Goal: Use online tool/utility: Use online tool/utility

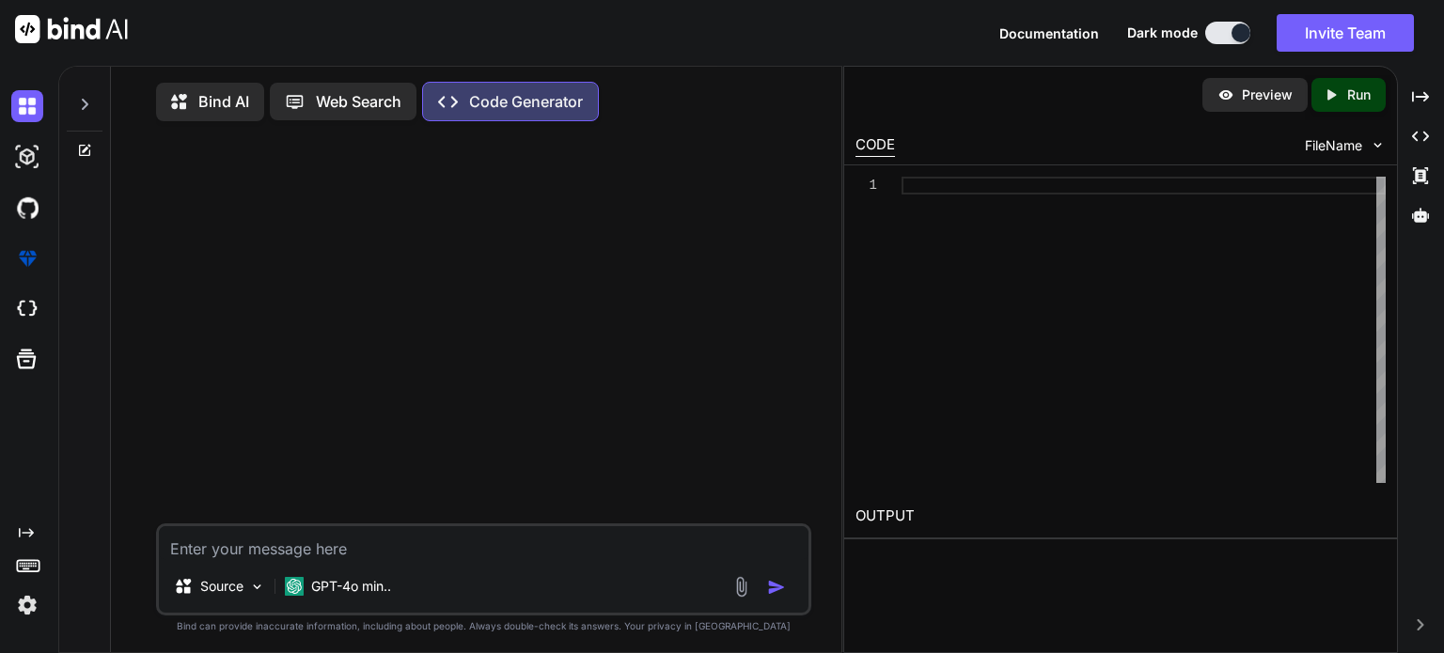
click at [871, 149] on div "CODE" at bounding box center [874, 145] width 39 height 23
click at [1332, 91] on icon "Created with Pixso." at bounding box center [1331, 94] width 17 height 17
click at [1343, 104] on div "Created with Pixso. Run" at bounding box center [1348, 95] width 74 height 34
click at [1242, 101] on p "Preview" at bounding box center [1267, 95] width 51 height 19
click at [368, 116] on div "Web Search" at bounding box center [343, 102] width 147 height 38
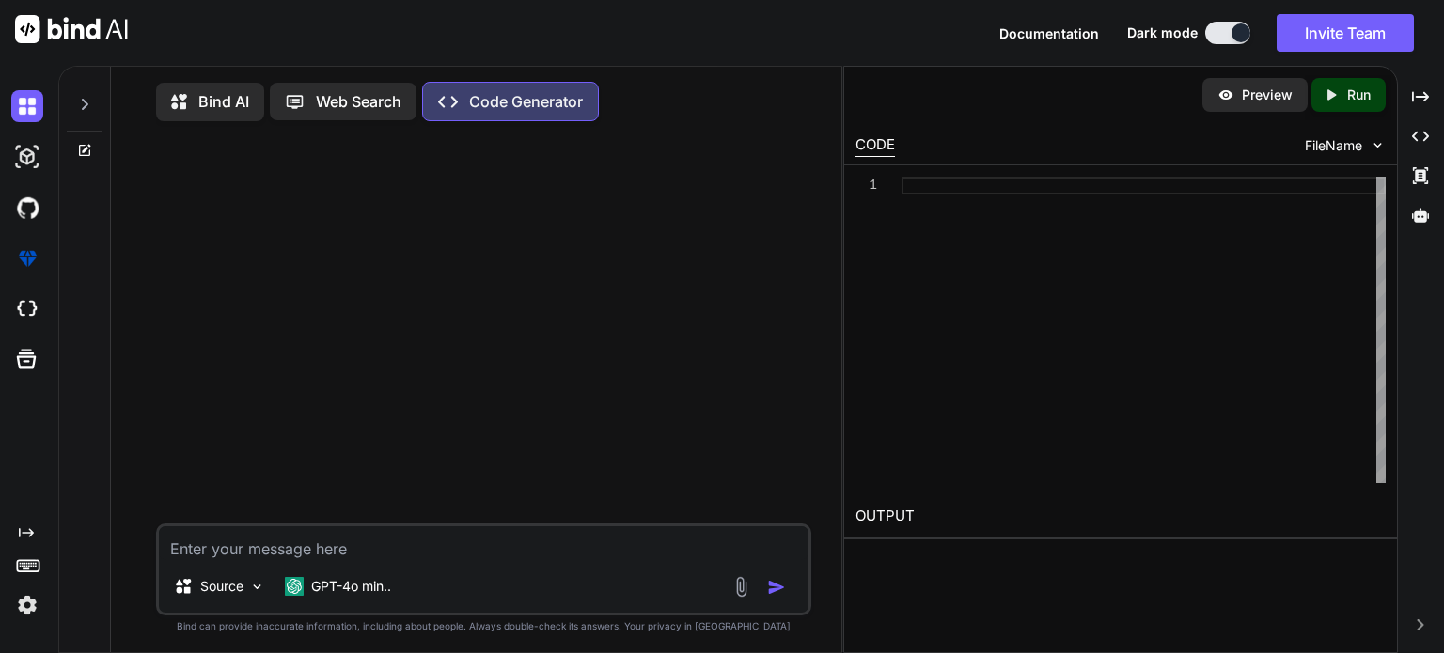
click at [411, 108] on div "Web Search" at bounding box center [343, 102] width 147 height 38
type textarea "x"
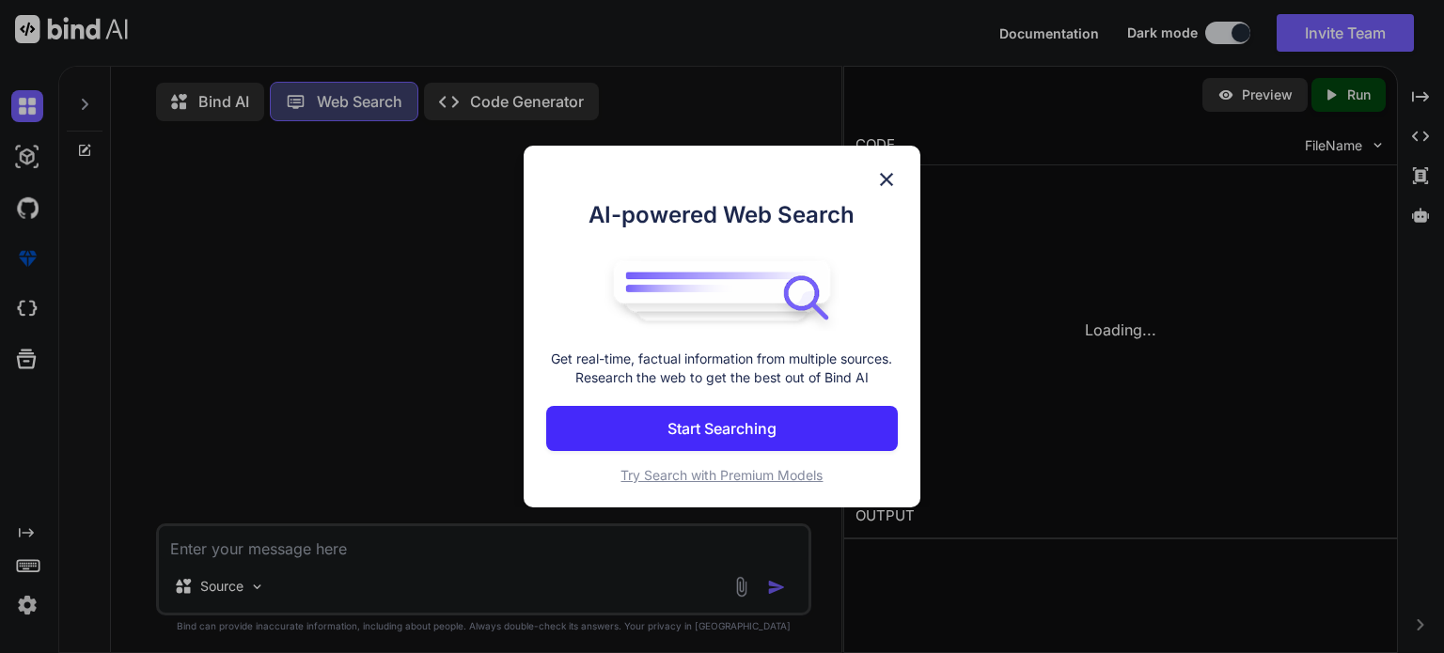
scroll to position [8, 0]
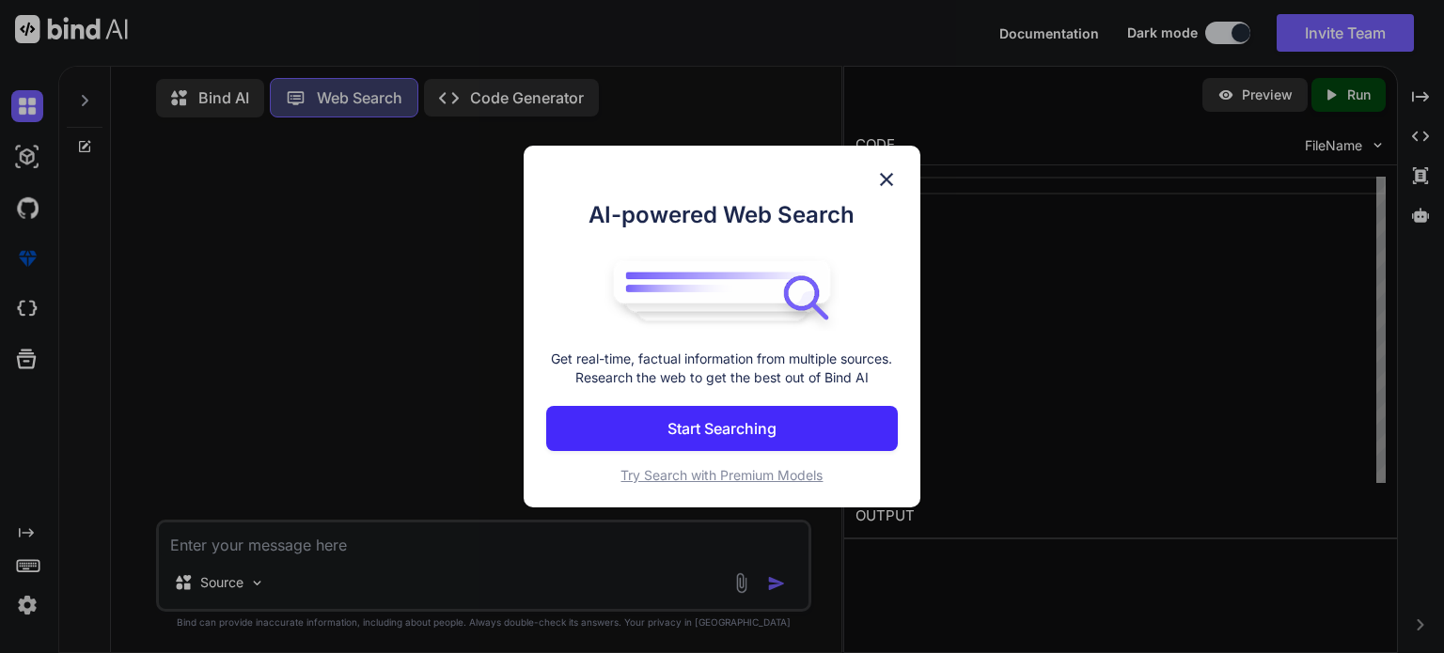
click at [887, 183] on img at bounding box center [886, 179] width 23 height 23
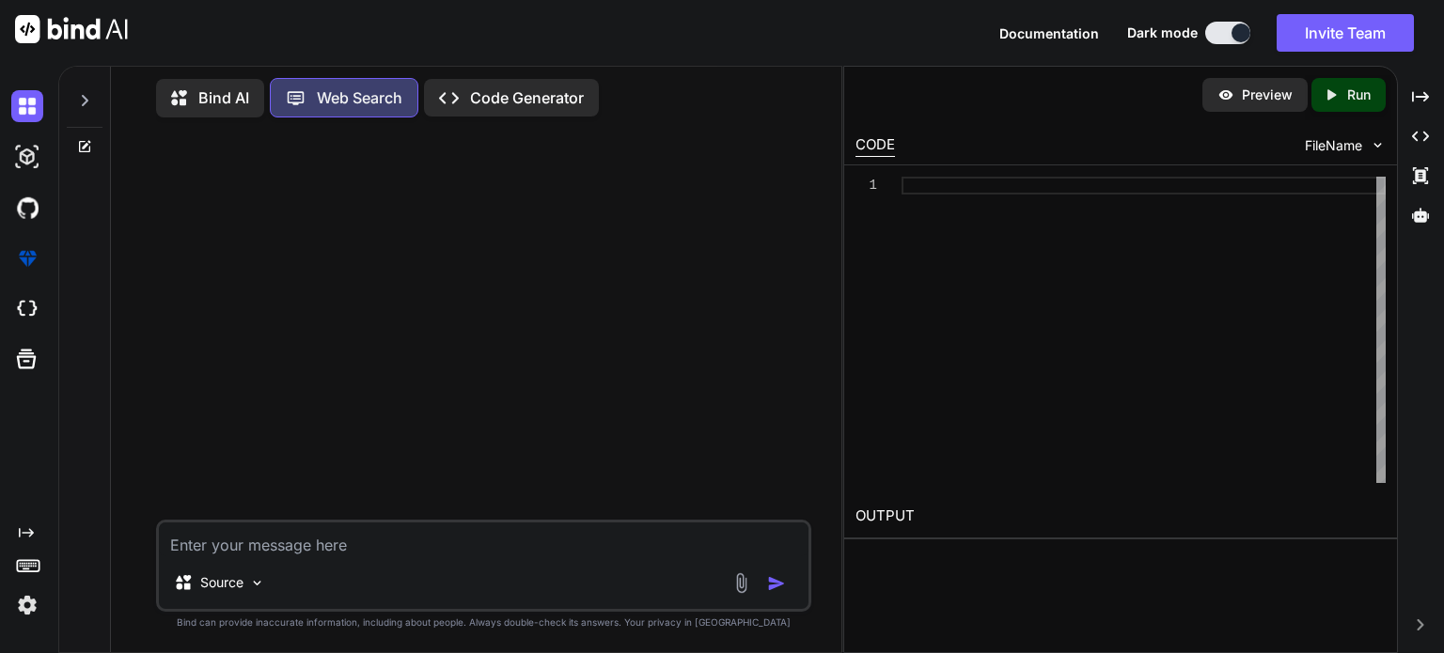
click at [335, 543] on textarea at bounding box center [484, 540] width 650 height 34
paste textarea "ภาพตัวอย่างนี้แสดงถึงหน้าแรกของเว็บไซต์ดูดวงบนจอคอมพิวเตอร์ พื้นหลังเป็นท้องฟ้า…"
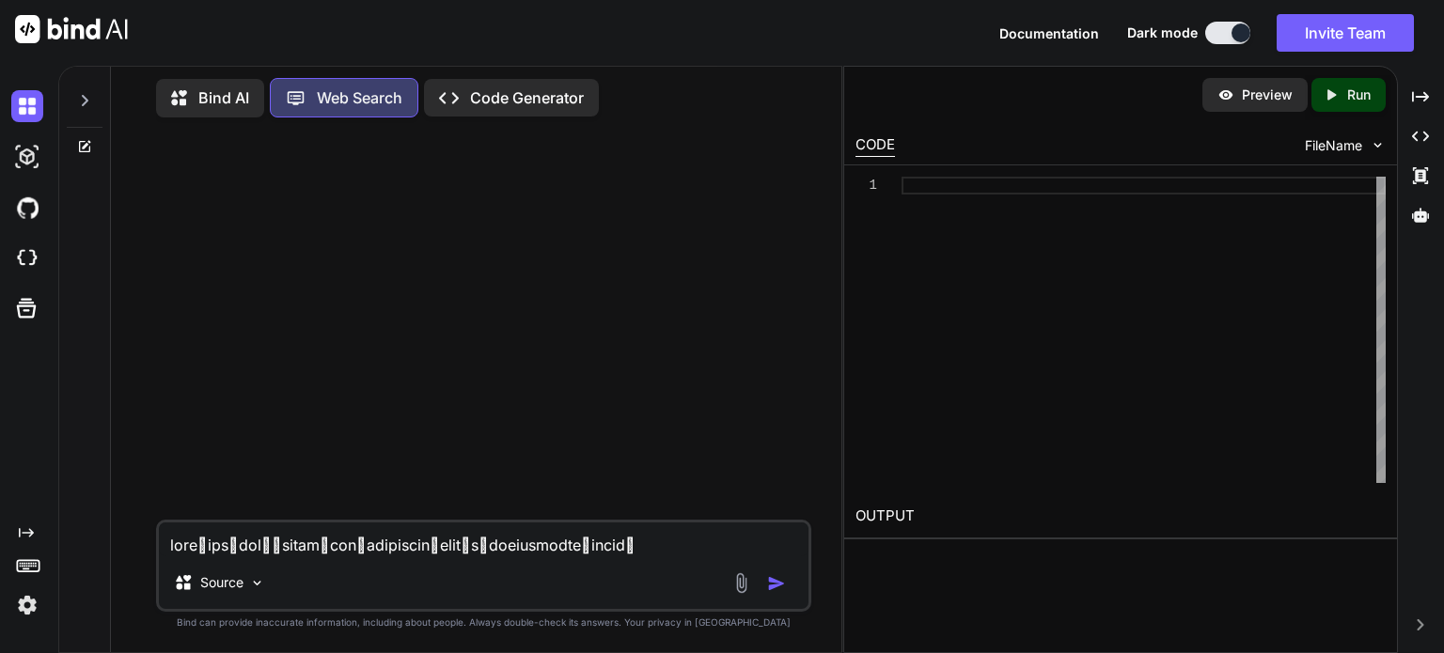
scroll to position [363, 0]
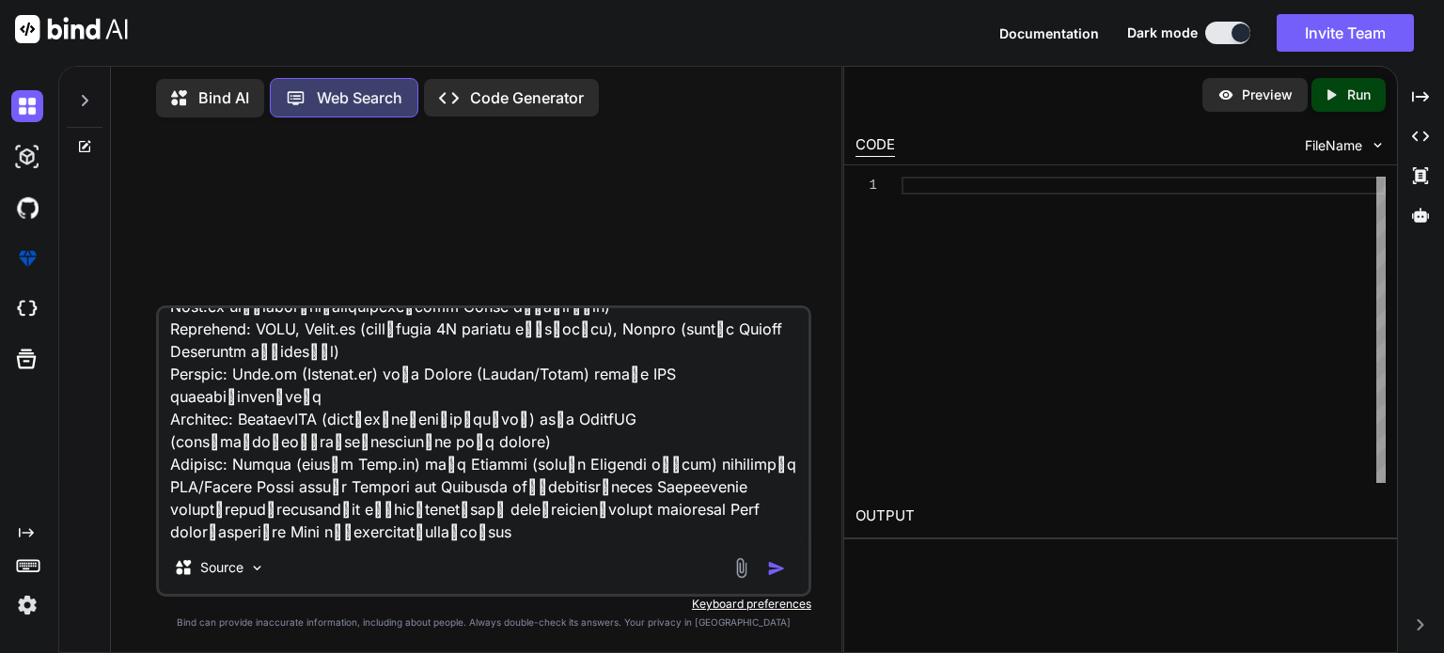
type textarea "ภาพตัวอย่างนี้แสดงถึงหน้าแรกของเว็บไซต์ดูดวงบนจอคอมพิวเตอร์ พื้นหลังเป็นท้องฟ้า…"
click at [779, 565] on img "button" at bounding box center [776, 568] width 19 height 19
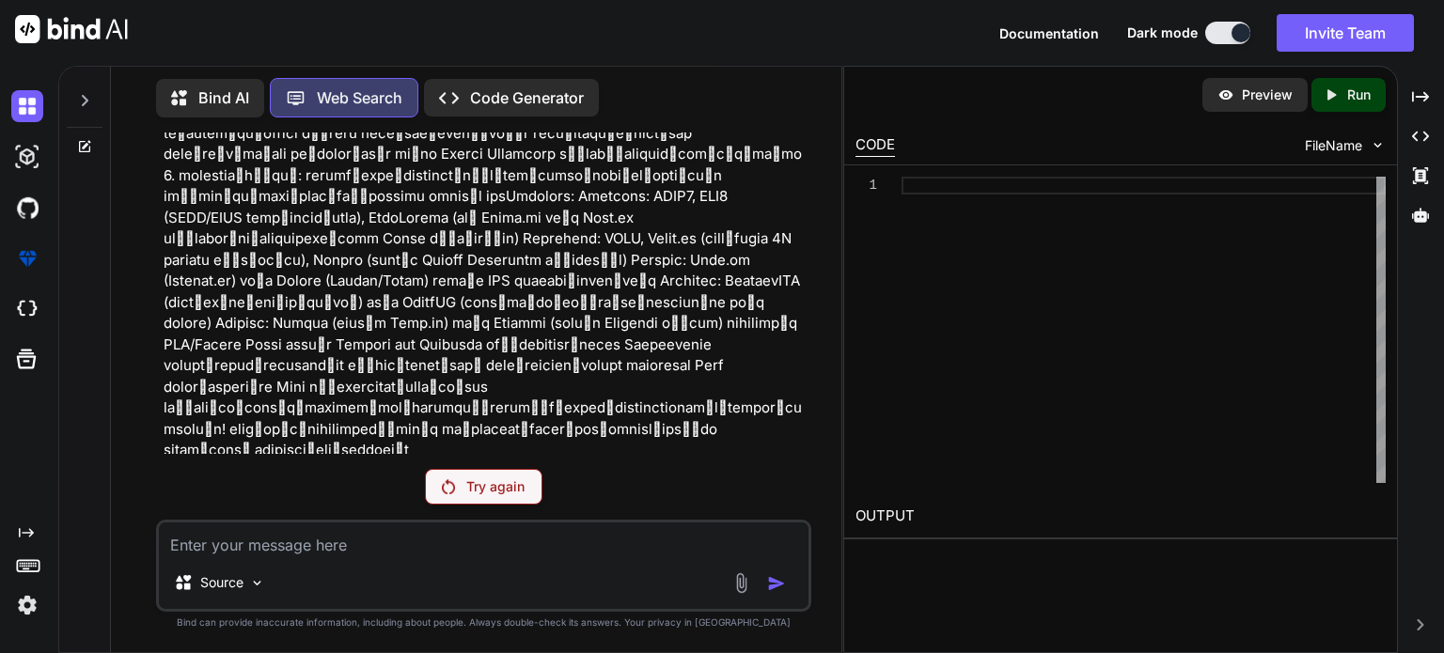
scroll to position [105, 0]
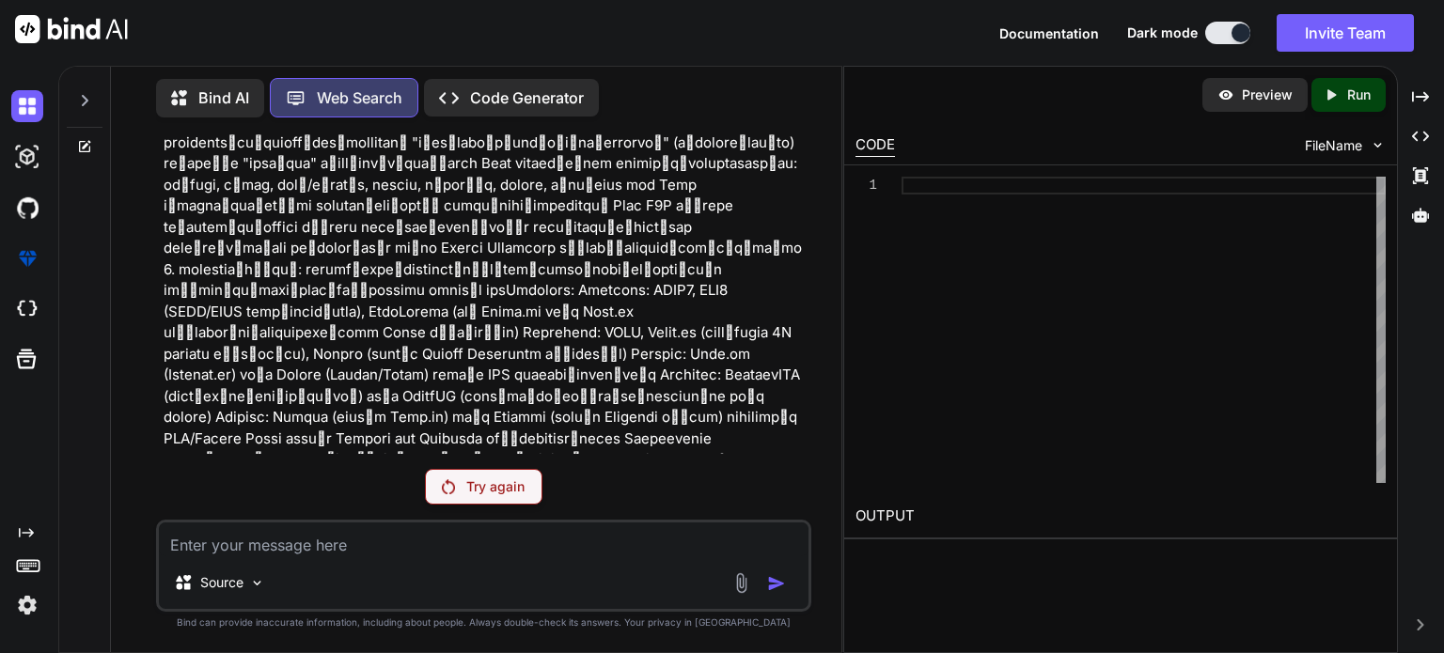
click at [450, 490] on img at bounding box center [448, 486] width 13 height 15
click at [502, 492] on p "Try again" at bounding box center [495, 487] width 58 height 19
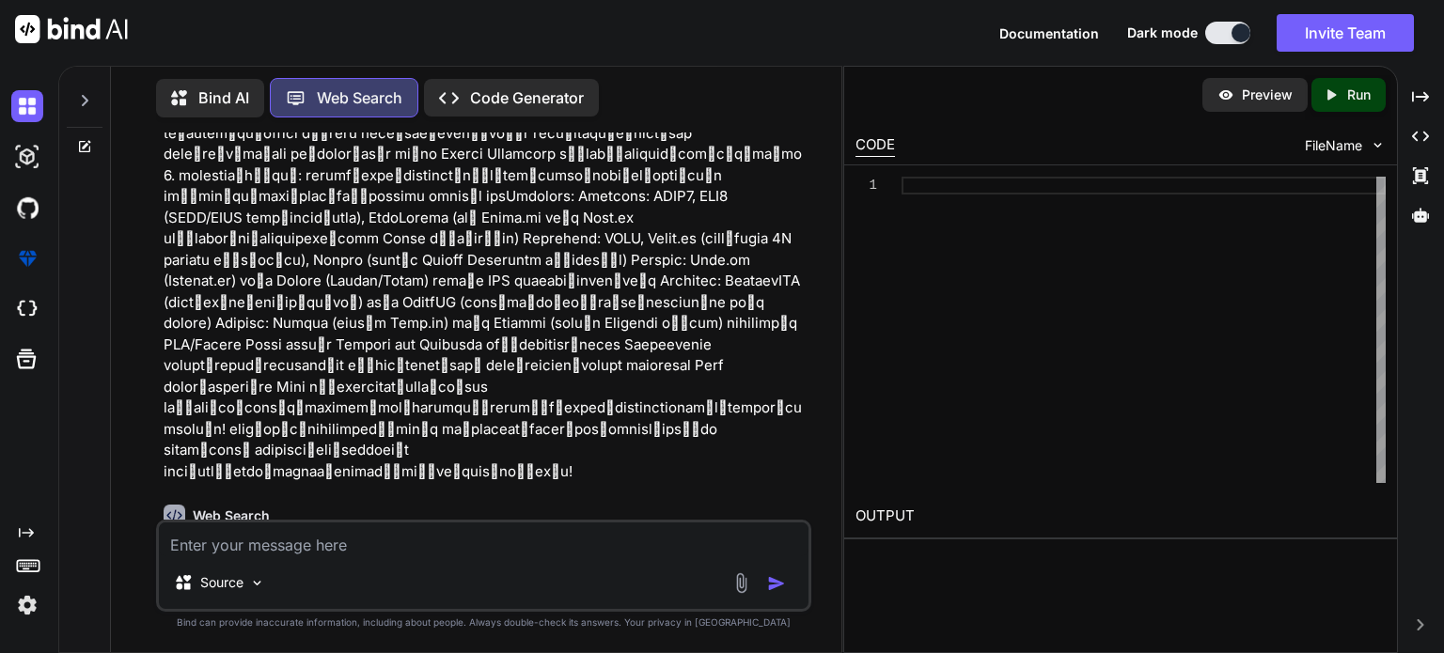
click at [1330, 93] on icon at bounding box center [1331, 94] width 8 height 10
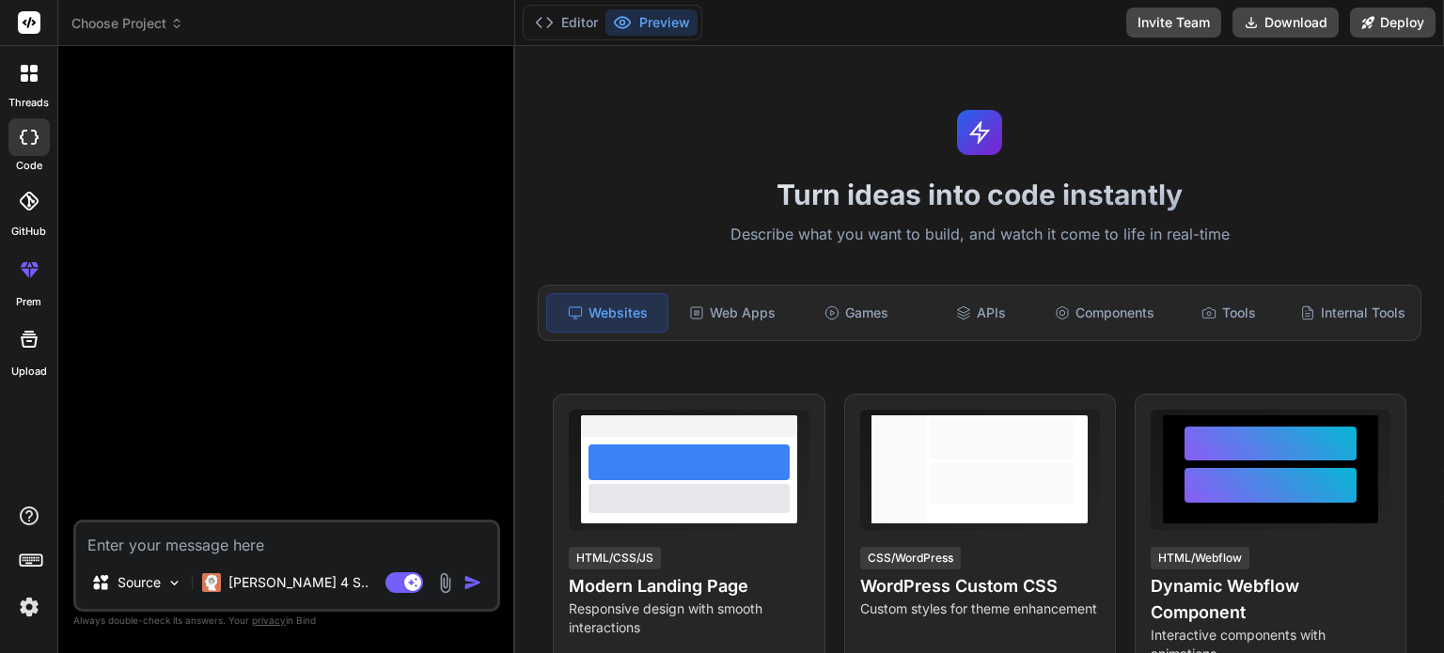
type textarea "5"
type textarea "x"
type textarea "56"
type textarea "x"
type textarea "566"
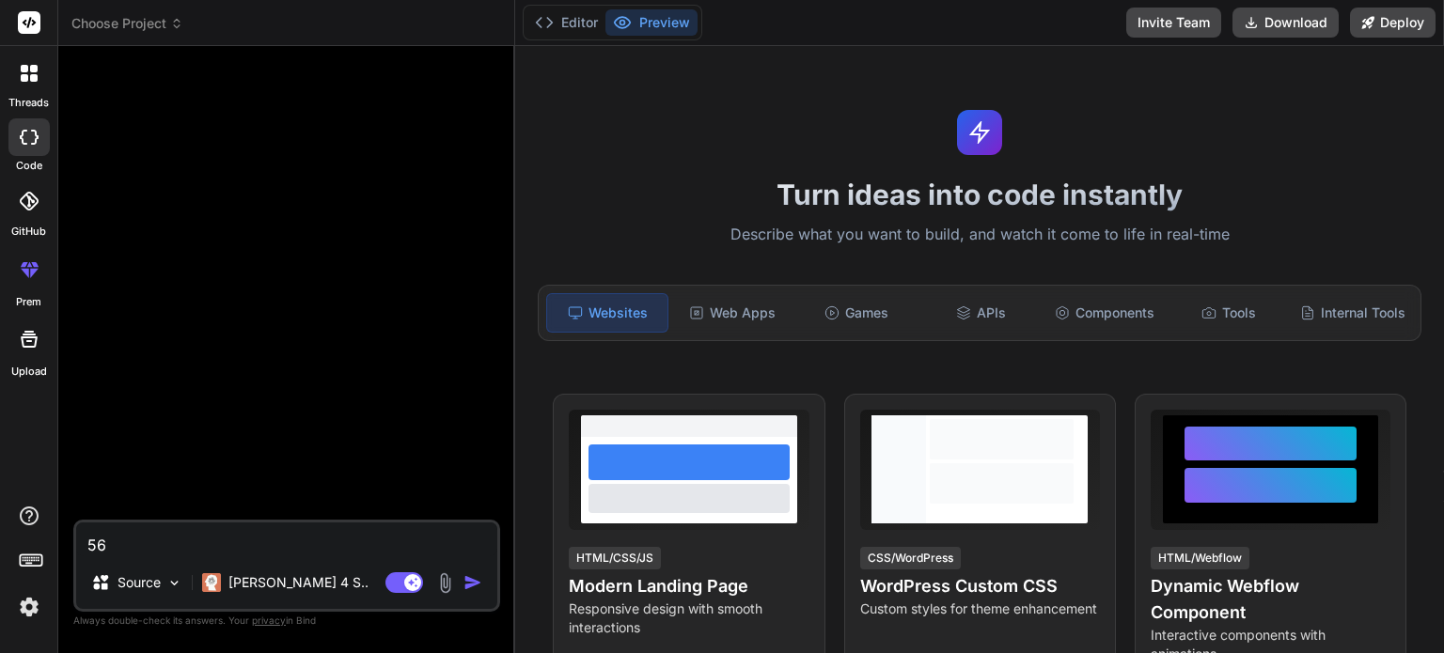
type textarea "x"
type textarea "5666"
type textarea "x"
type textarea "56666"
type textarea "x"
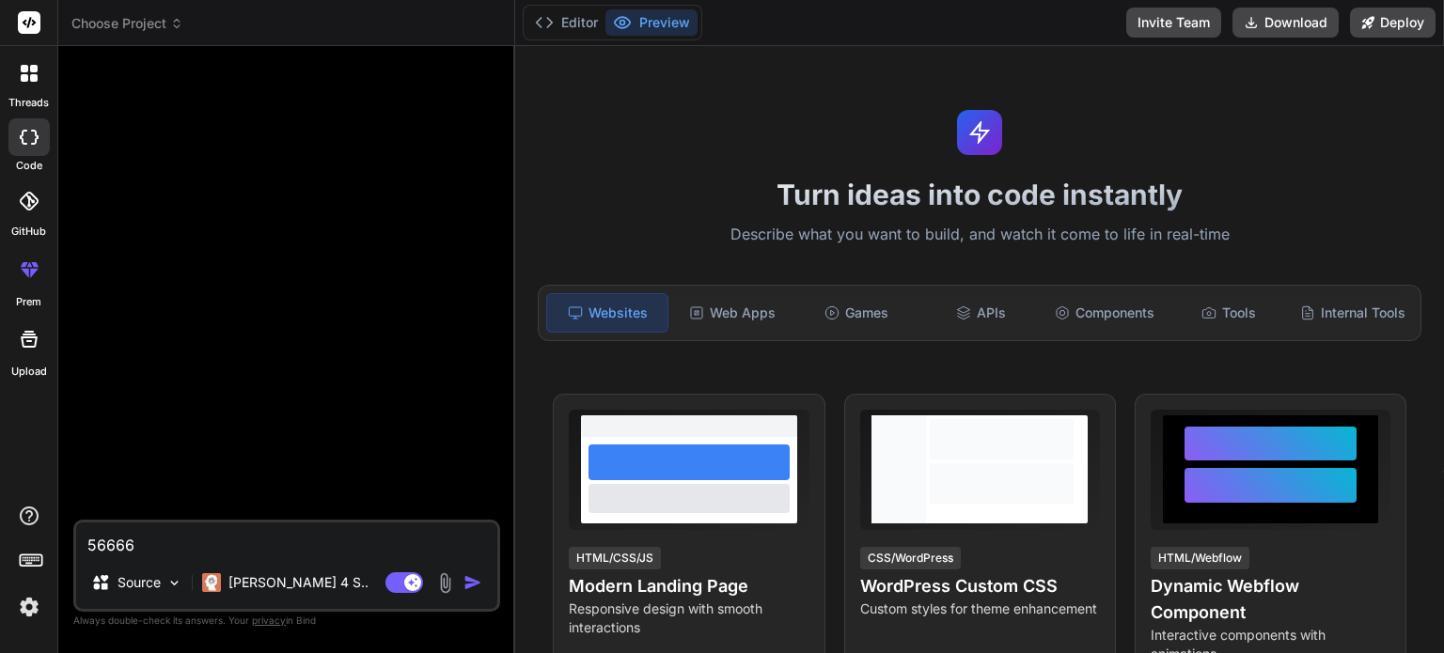
type textarea "566666"
type textarea "x"
type textarea "5666666"
type textarea "x"
type textarea "56666666"
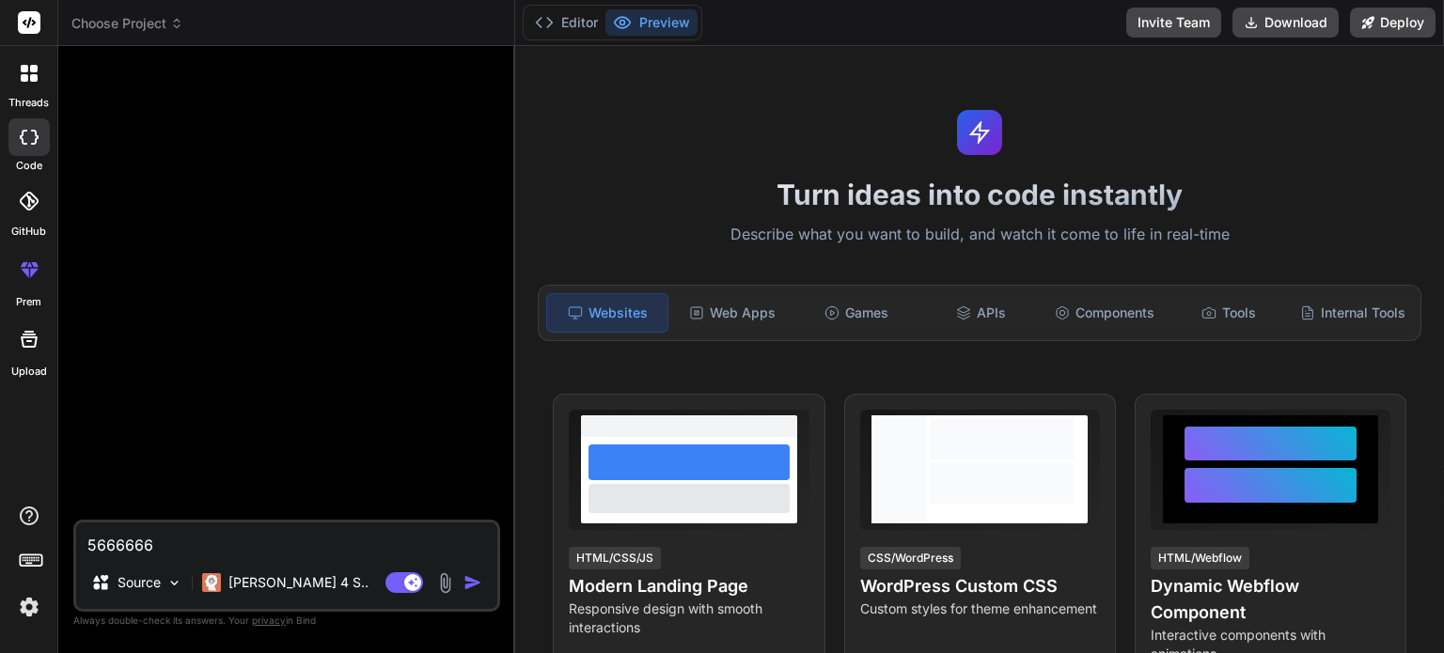
type textarea "x"
type textarea "566666666"
type textarea "x"
type textarea "5666666666"
type textarea "x"
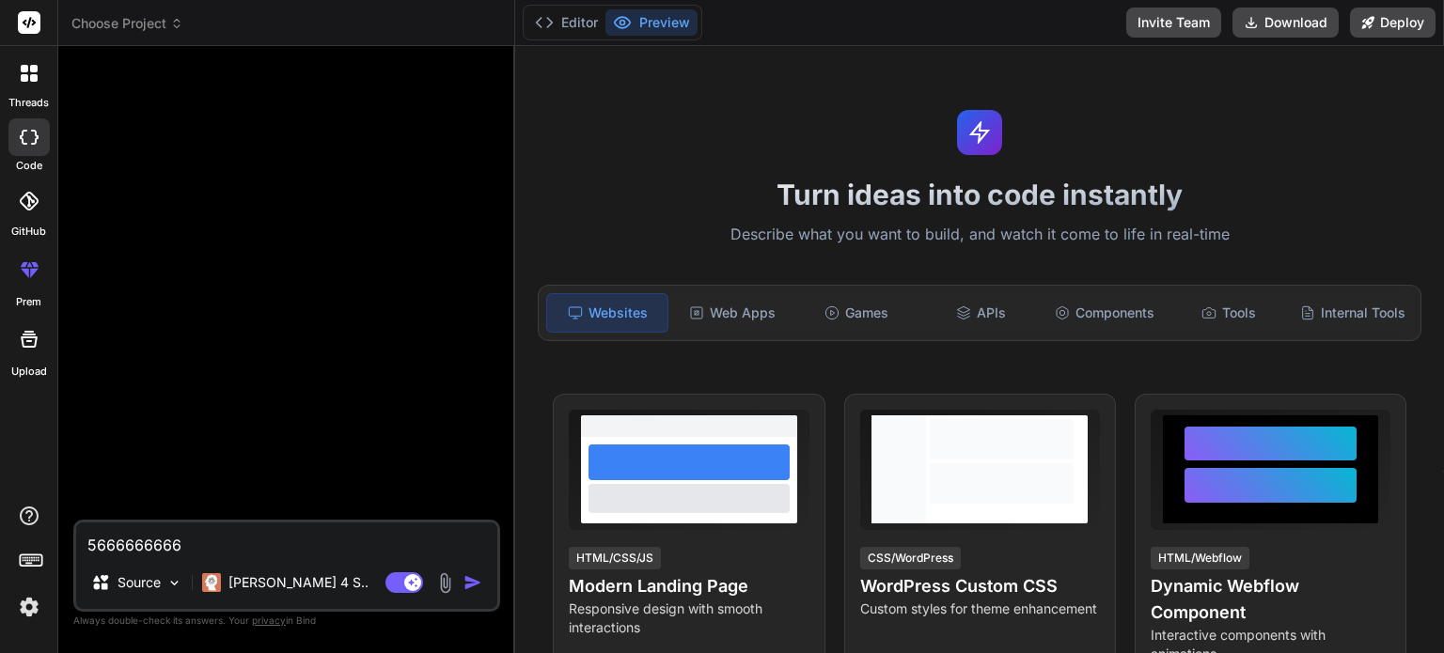
type textarea "56666666666"
type textarea "x"
type textarea "566666666666"
type textarea "x"
type textarea "5666666666666"
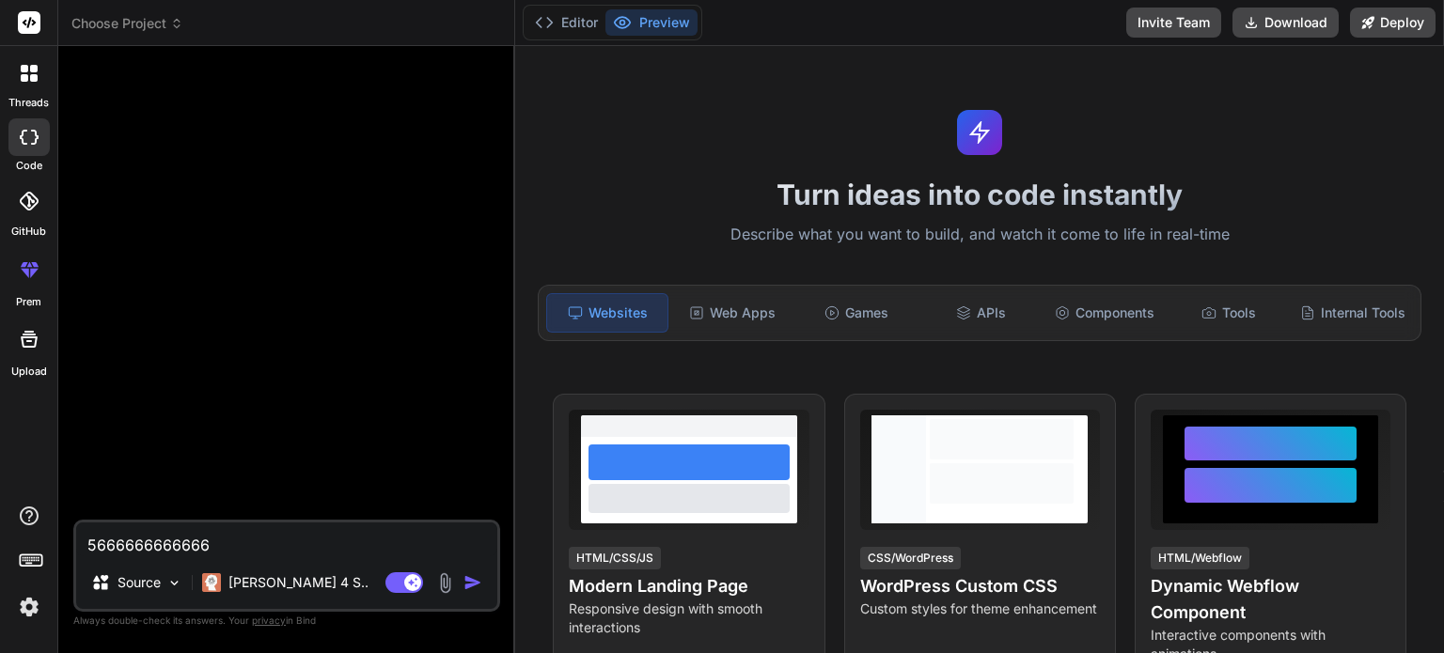
type textarea "x"
type textarea "56666666666666"
type textarea "x"
type textarea "566666666666666"
type textarea "x"
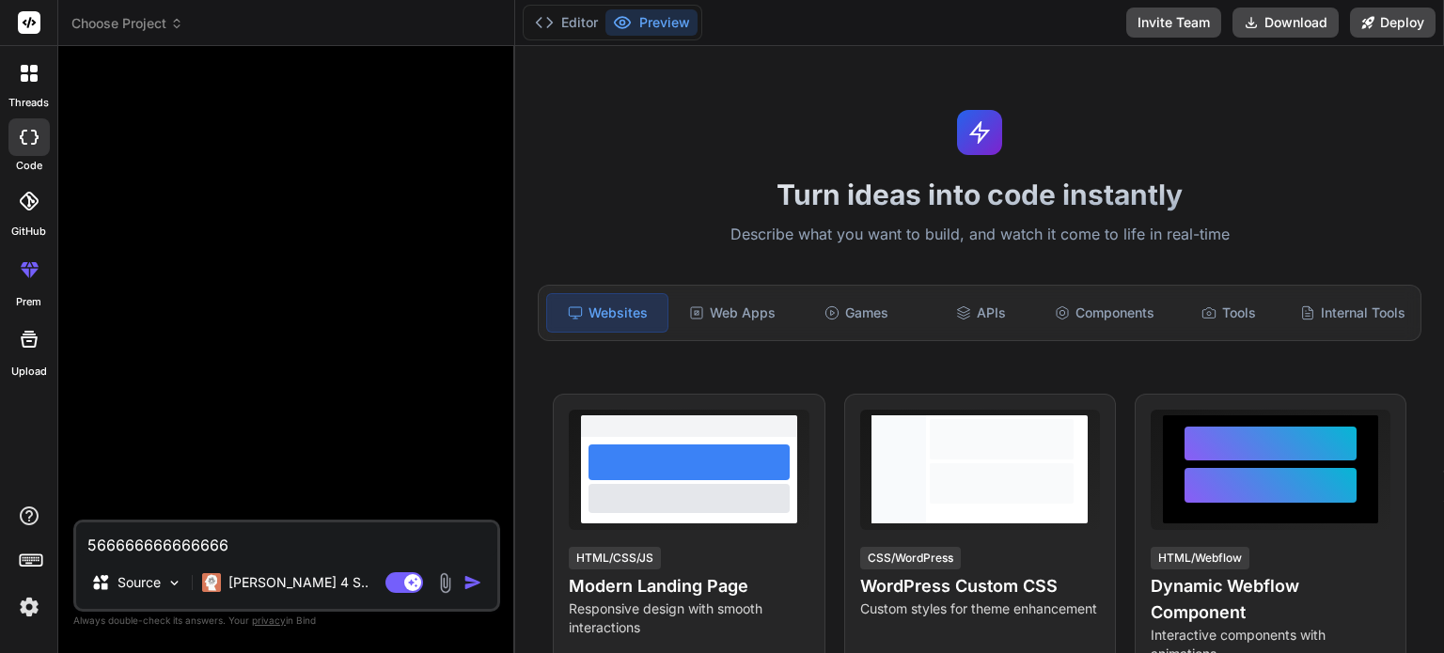
type textarea "[CREDIT_CARD_NUMBER]"
type textarea "x"
type textarea "56666666666666666"
type textarea "x"
type textarea "566666666666666666"
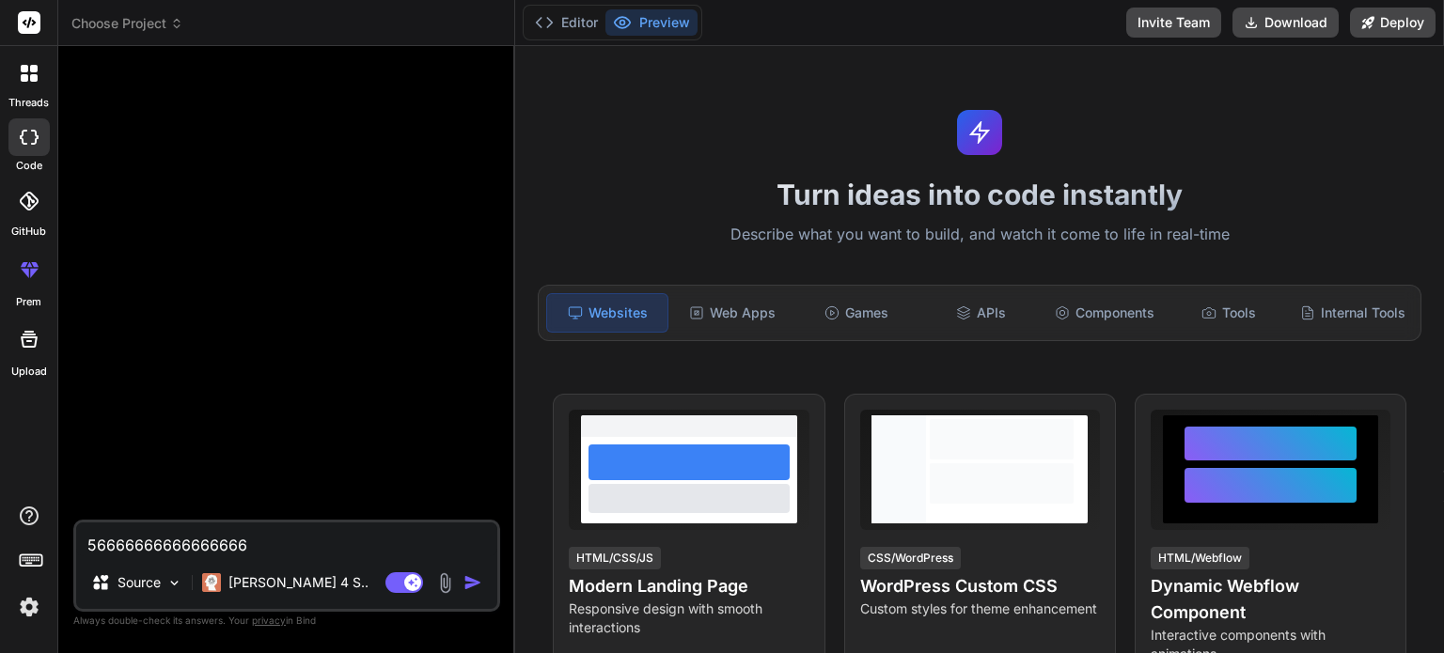
type textarea "x"
type textarea "5666666666666666666"
type textarea "x"
type textarea "56666666666666666666"
type textarea "x"
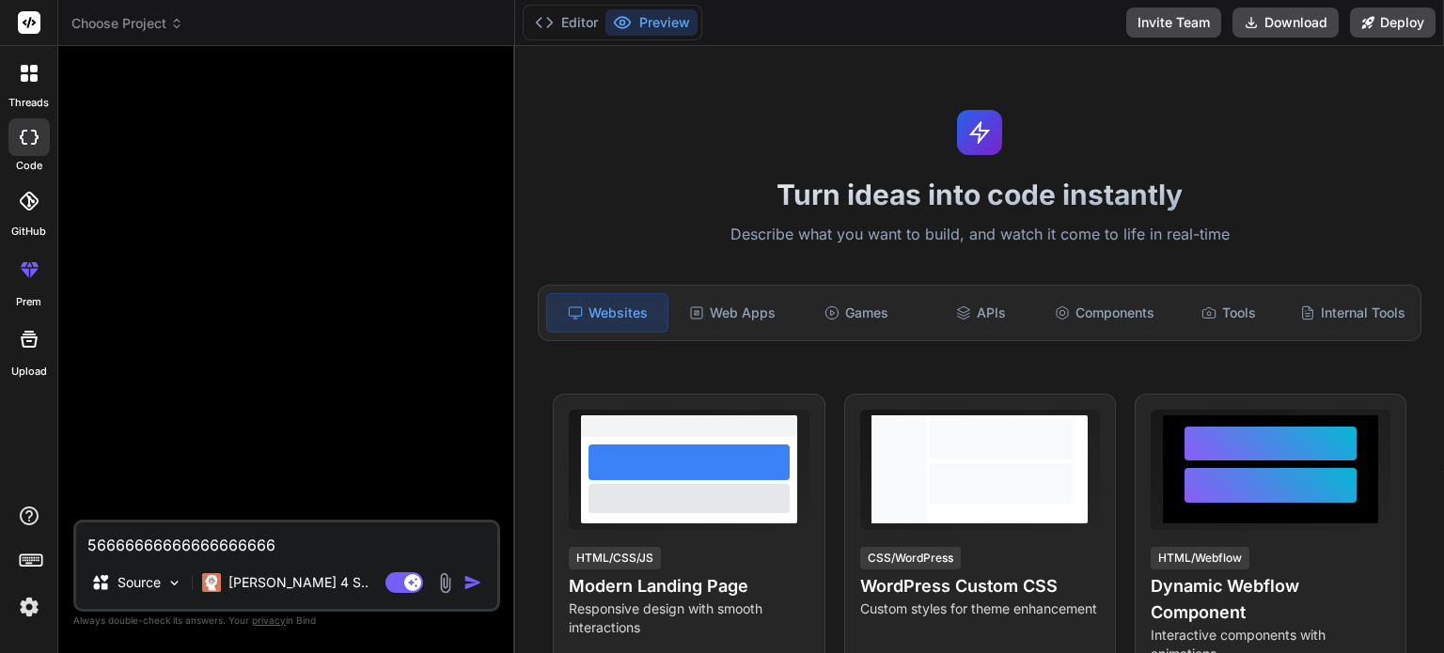
type textarea "566666666666666666666"
type textarea "x"
type textarea "5666666666666666666666"
type textarea "x"
type textarea "56666666666666666666666"
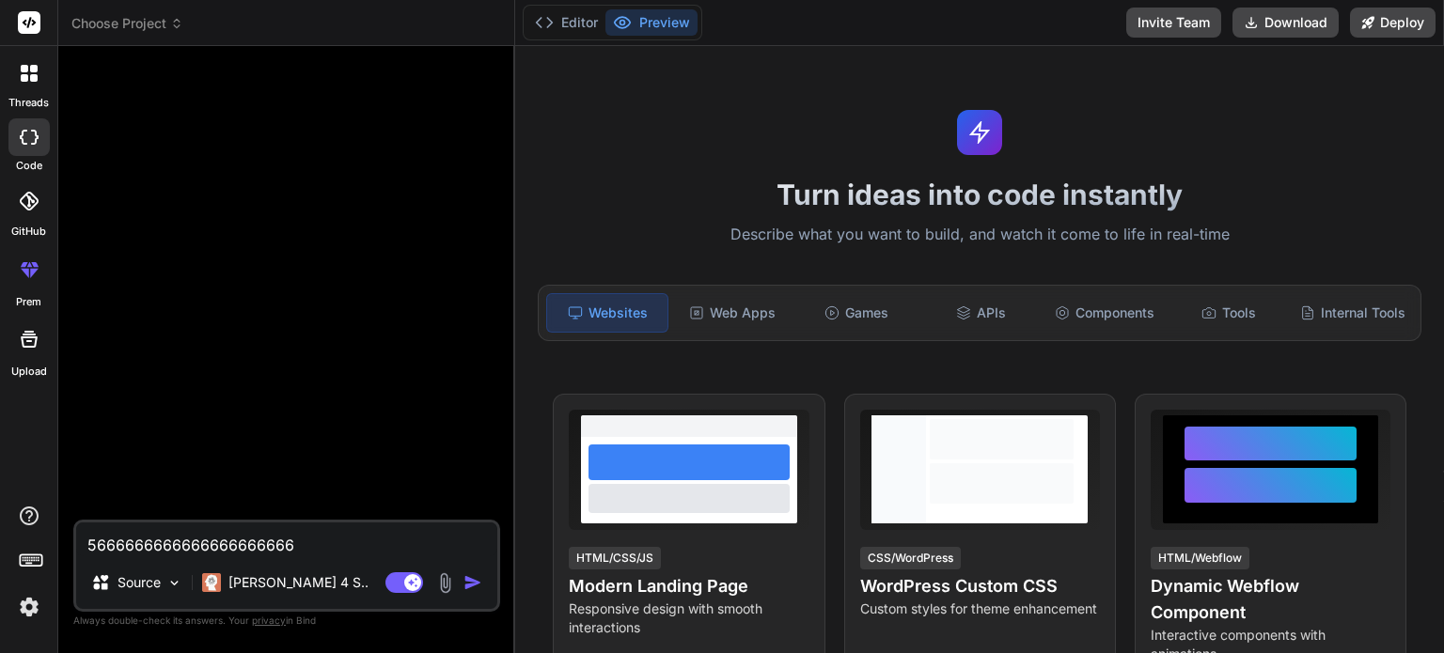
type textarea "x"
type textarea "566666666666666666666666"
type textarea "x"
type textarea "5666666666666666666666666"
type textarea "x"
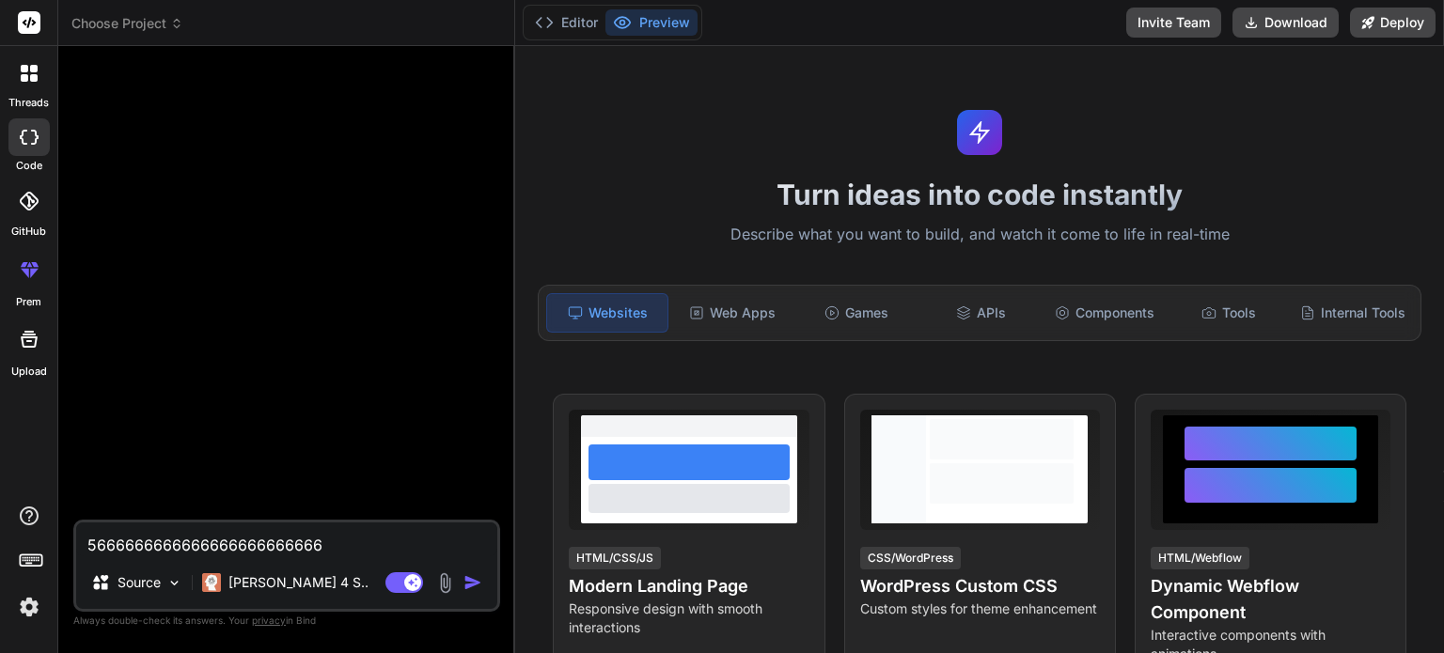
type textarea "56666666666666666666666666"
type textarea "x"
type textarea "566666666666666666666666666"
type textarea "x"
type textarea "5666666666666666666666666666"
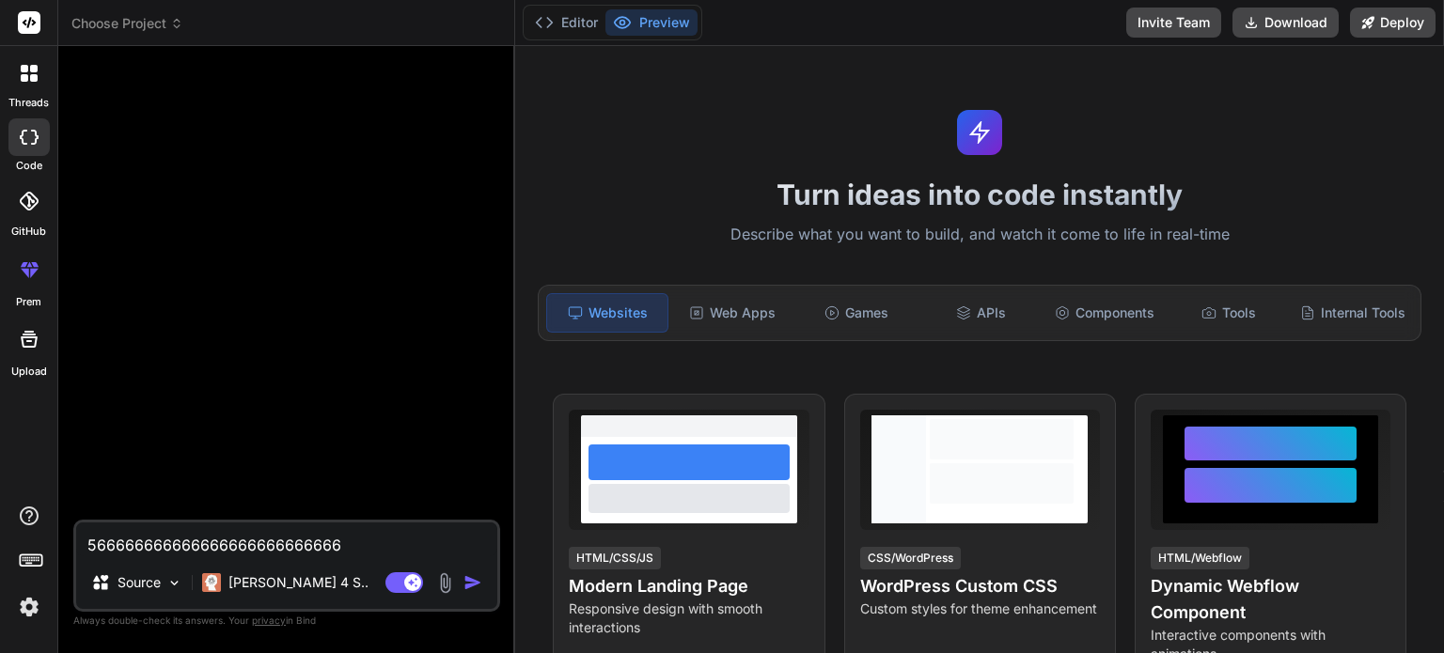
type textarea "x"
type textarea "56666666666666666666666666666"
type textarea "x"
type textarea "566666666666666666666666666666"
type textarea "x"
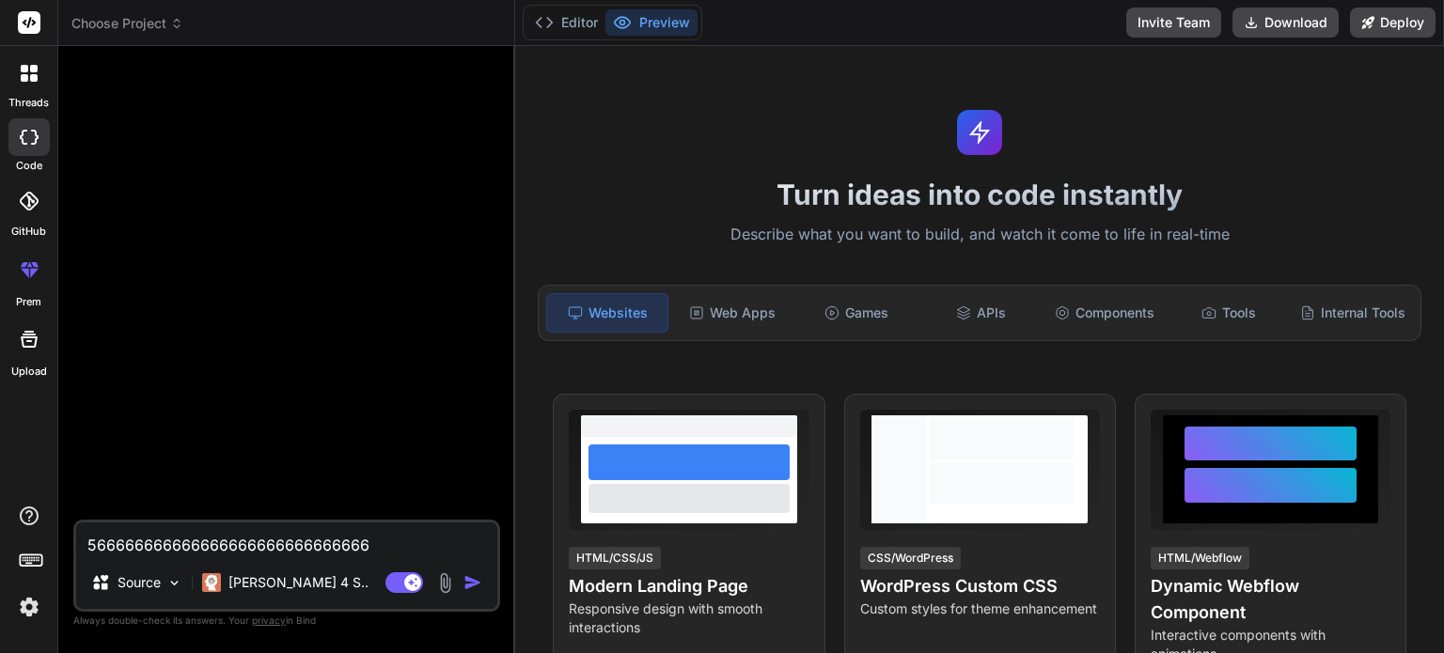
type textarea "5666666666666666666666666666666"
type textarea "x"
type textarea "56666666666666666666666666666666"
type textarea "x"
type textarea "566666666666666666666666666666666"
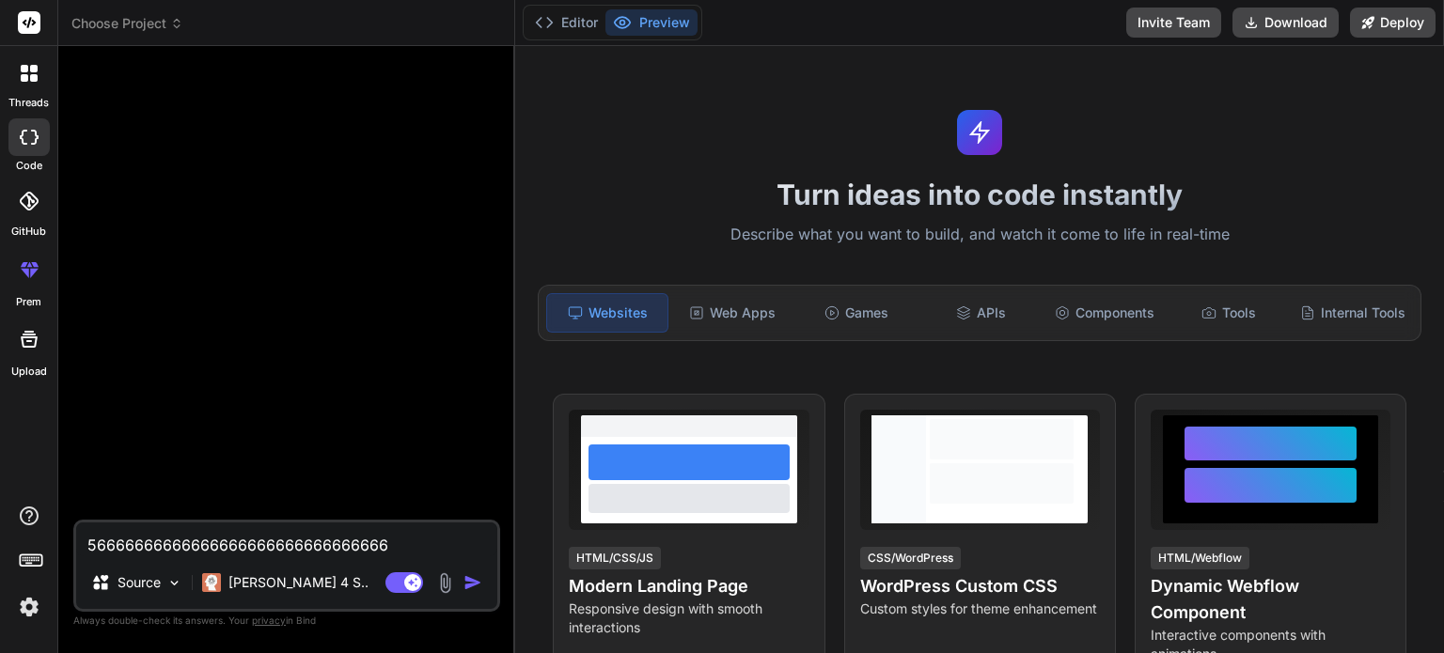
type textarea "x"
type textarea "5666666666666666666666666666666666"
type textarea "x"
type textarea "56666666666666666666666666666666666"
type textarea "x"
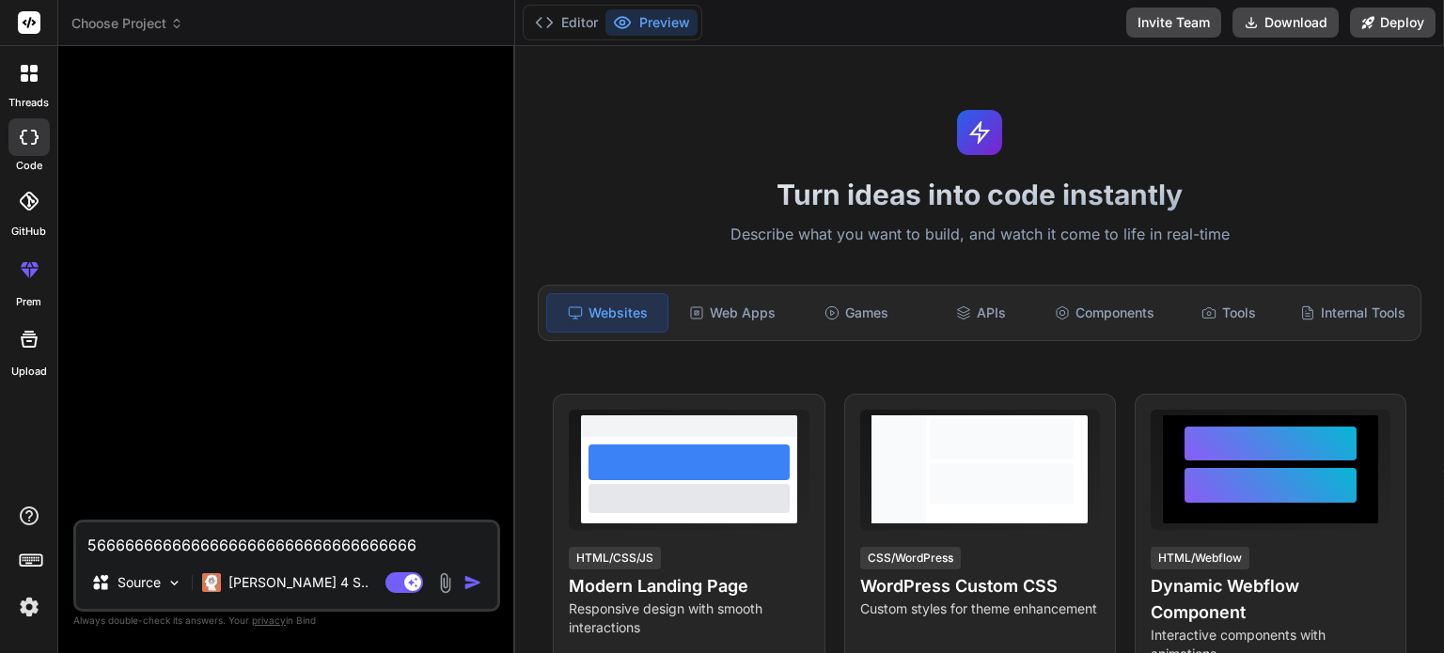
type textarea "566666666666666666666666666666666666"
type textarea "x"
type textarea "5666666666666666666666666666666666666"
type textarea "x"
type textarea "56666666666666666666666666666666666666"
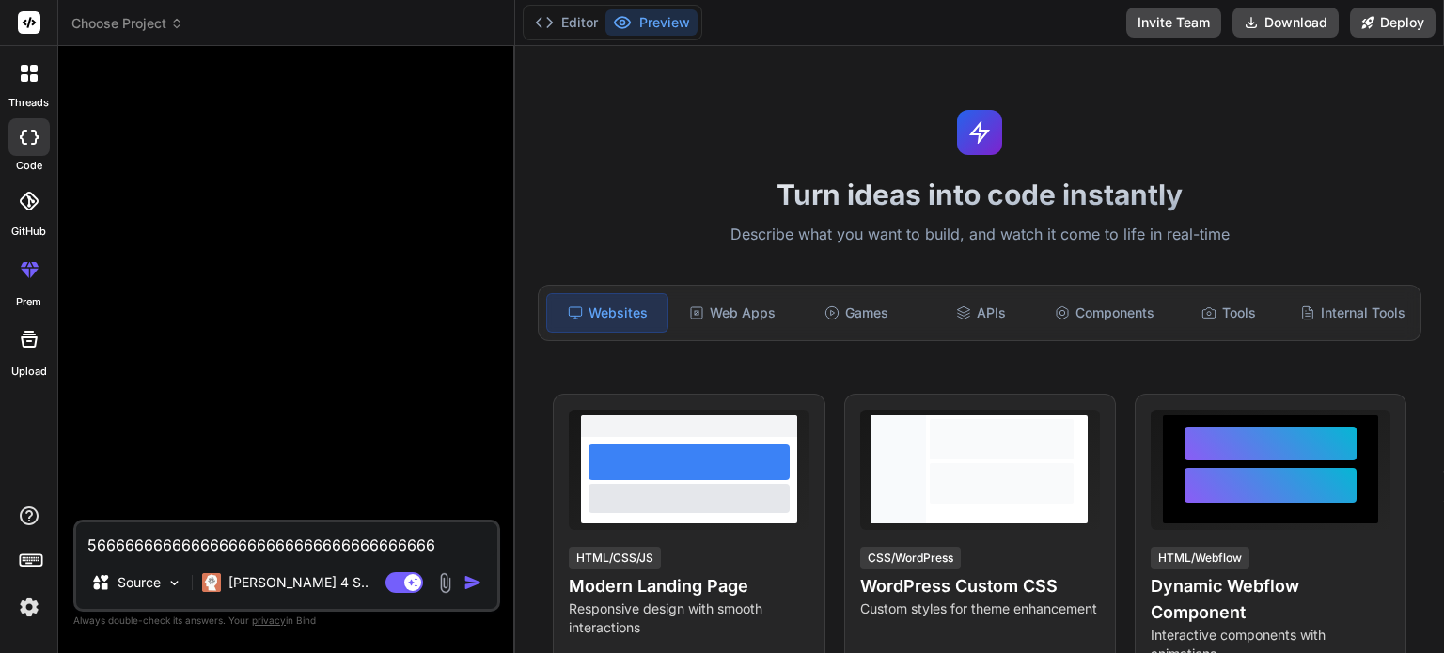
type textarea "x"
type textarea "566666666666666666666666666666666666666"
type textarea "x"
type textarea "5666666666666666666666666666666666666666"
type textarea "x"
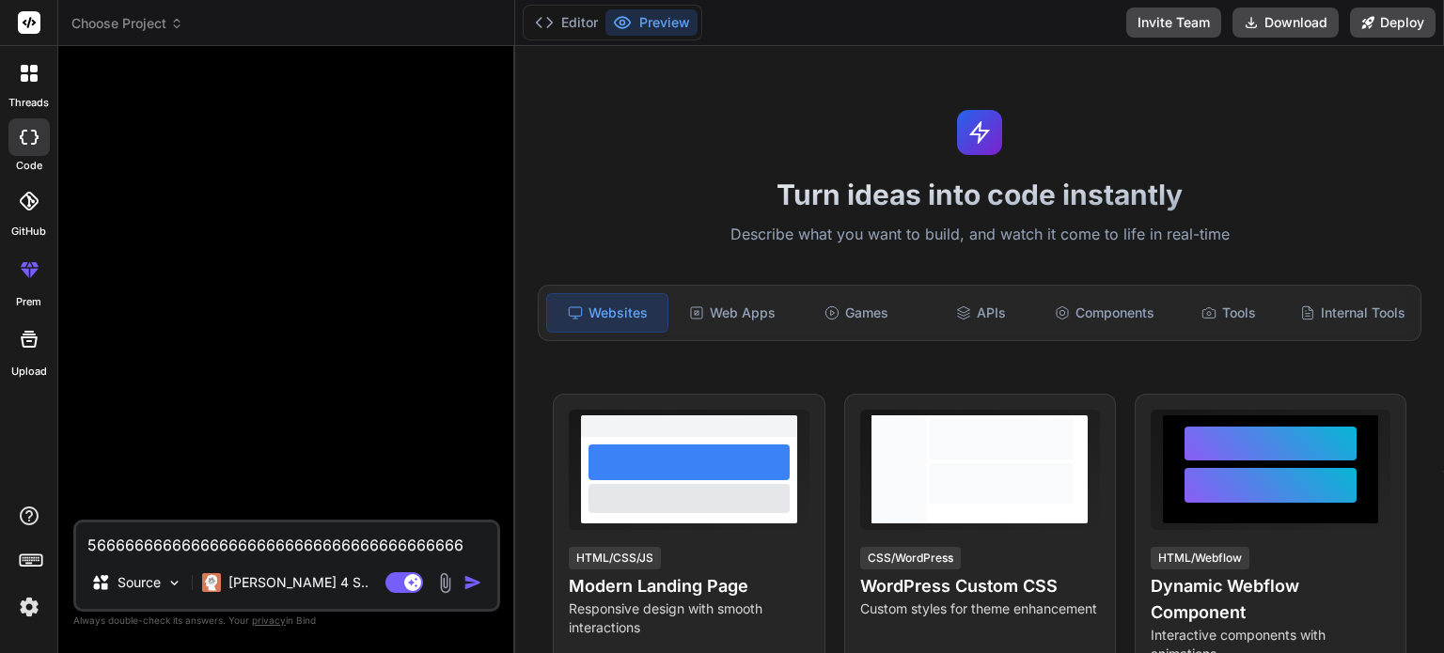
type textarea "56666666666666666666666666666666666666666"
type textarea "x"
type textarea "566666666666666666666666666666666666666666"
type textarea "x"
type textarea "5666666666666666666666666666666666666666666"
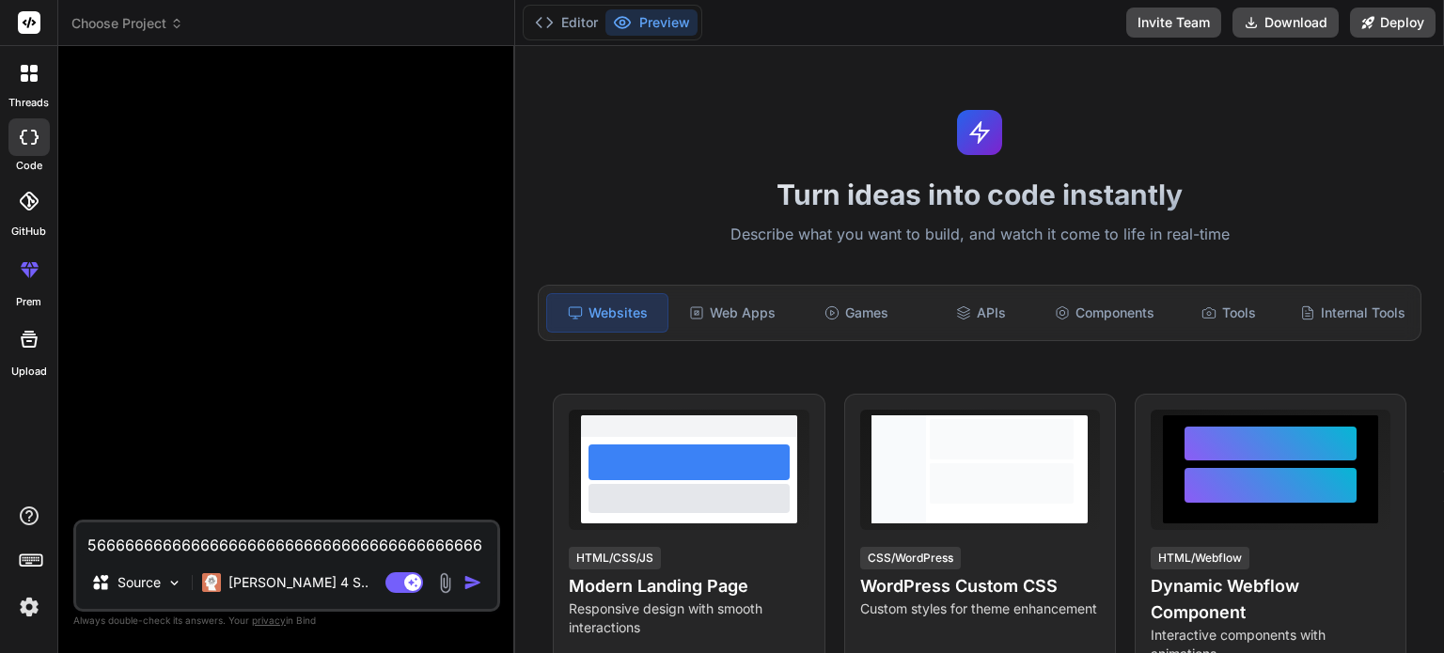
type textarea "x"
type textarea "56666666666666666666666666666666666666666666"
type textarea "x"
type textarea "566666666666666666666666666666666666666666666"
type textarea "x"
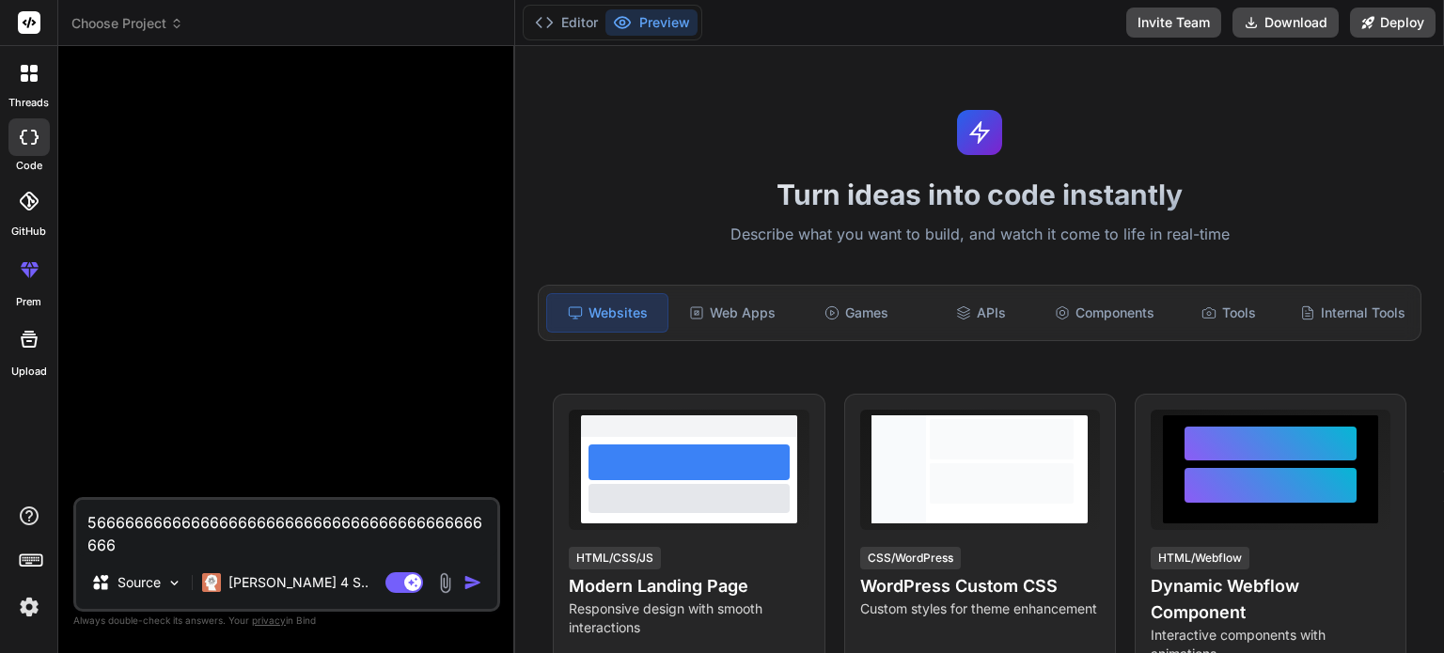
type textarea "5666666666666666666666666666666666666666666666"
type textarea "x"
type textarea "56666666666666666666666666666666666666666666666"
type textarea "x"
type textarea "566666666666666666666666666666666666666666666666"
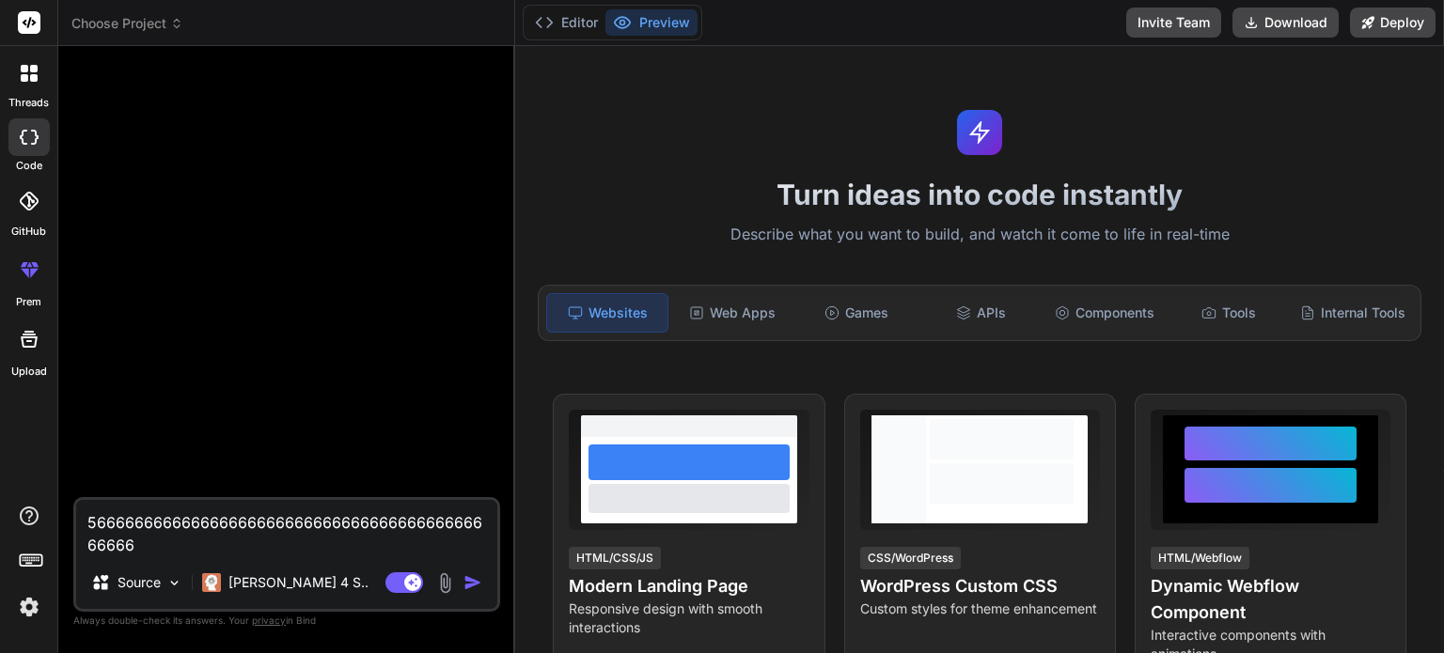
type textarea "x"
type textarea "5666666666666666666666666666666666666666666666666"
type textarea "x"
type textarea "56666666666666666666666666666666666666666666666666"
type textarea "x"
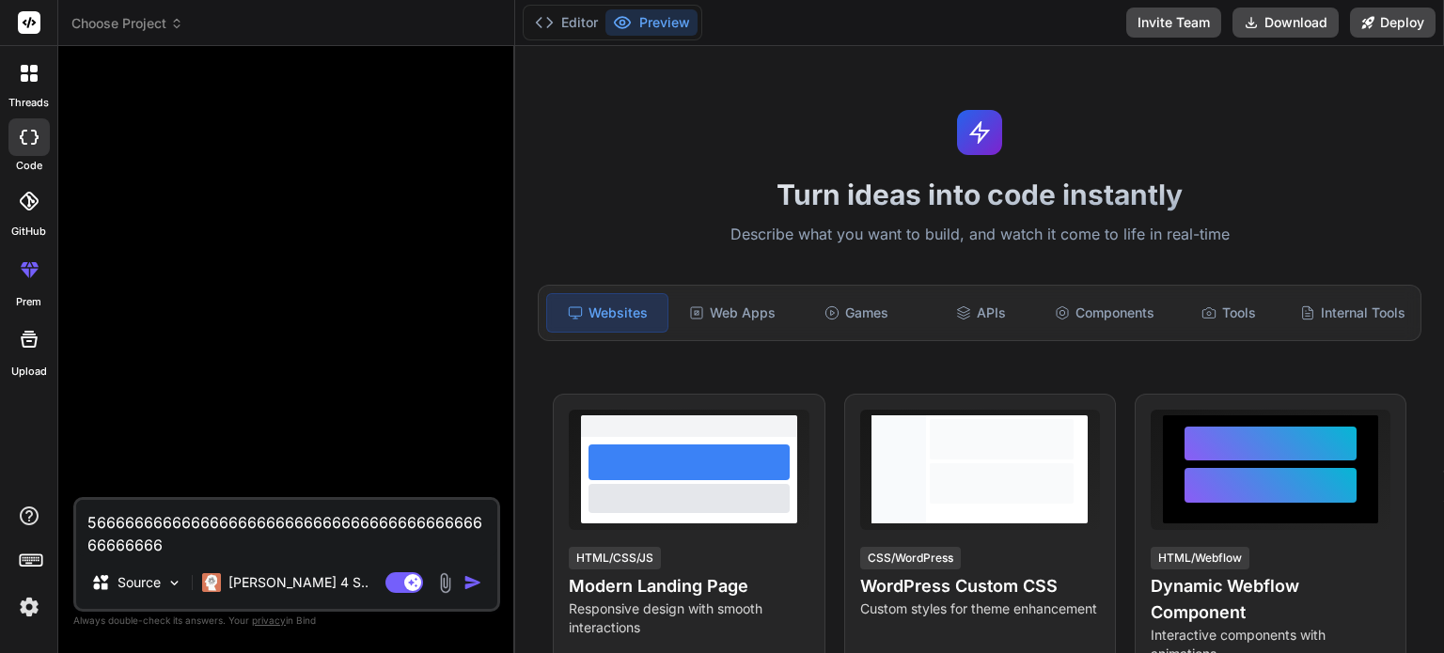
type textarea "566666666666666666666666666666666666666666666666666"
type textarea "x"
type textarea "5666666666666666666666666666666666666666666666666666"
type textarea "x"
type textarea "56666666666666666666666666666666666666666666666666666"
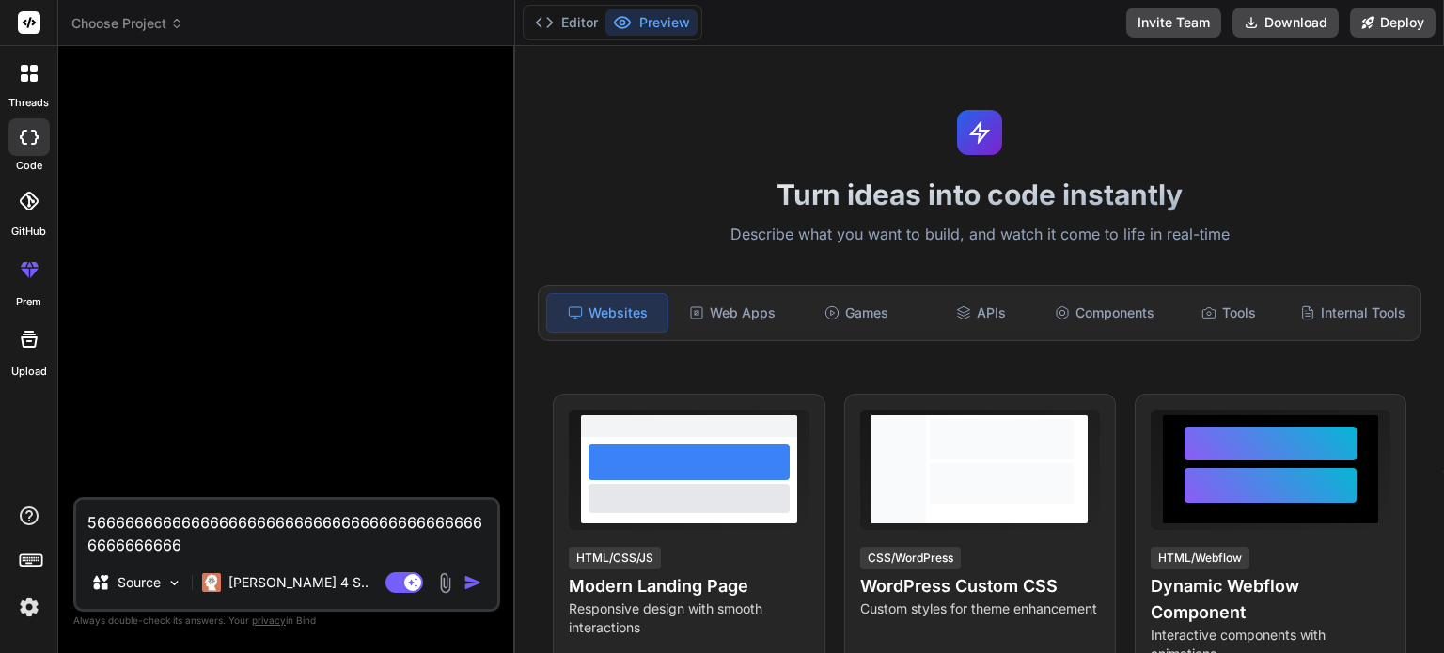
type textarea "x"
type textarea "566666666666666666666666666666666666666666666666666666"
type textarea "x"
type textarea "5666666666666666666666666666666666666666666666666666666"
type textarea "x"
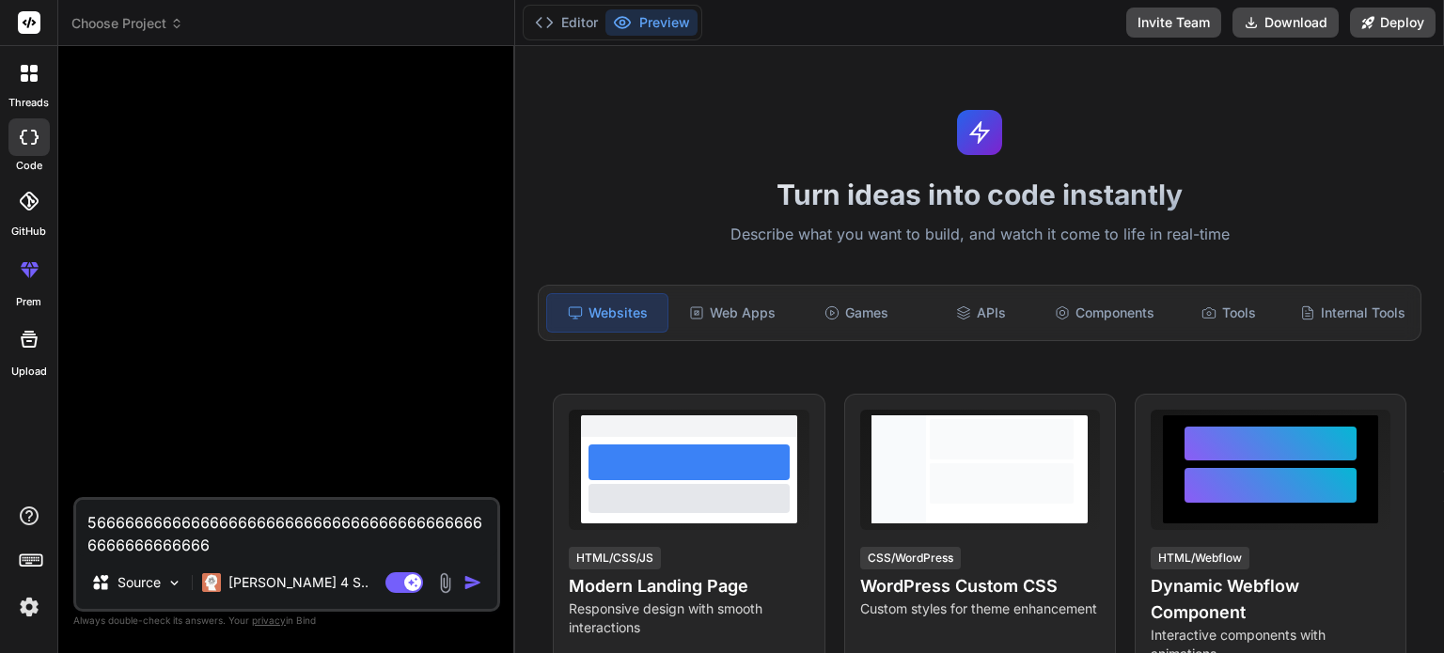
type textarea "56666666666666666666666666666666666666666666666666666666"
type textarea "x"
type textarea "566666666666666666666666666666666666666666666666666666666"
type textarea "x"
type textarea "5666666666666666666666666666666666666666666666666666666666"
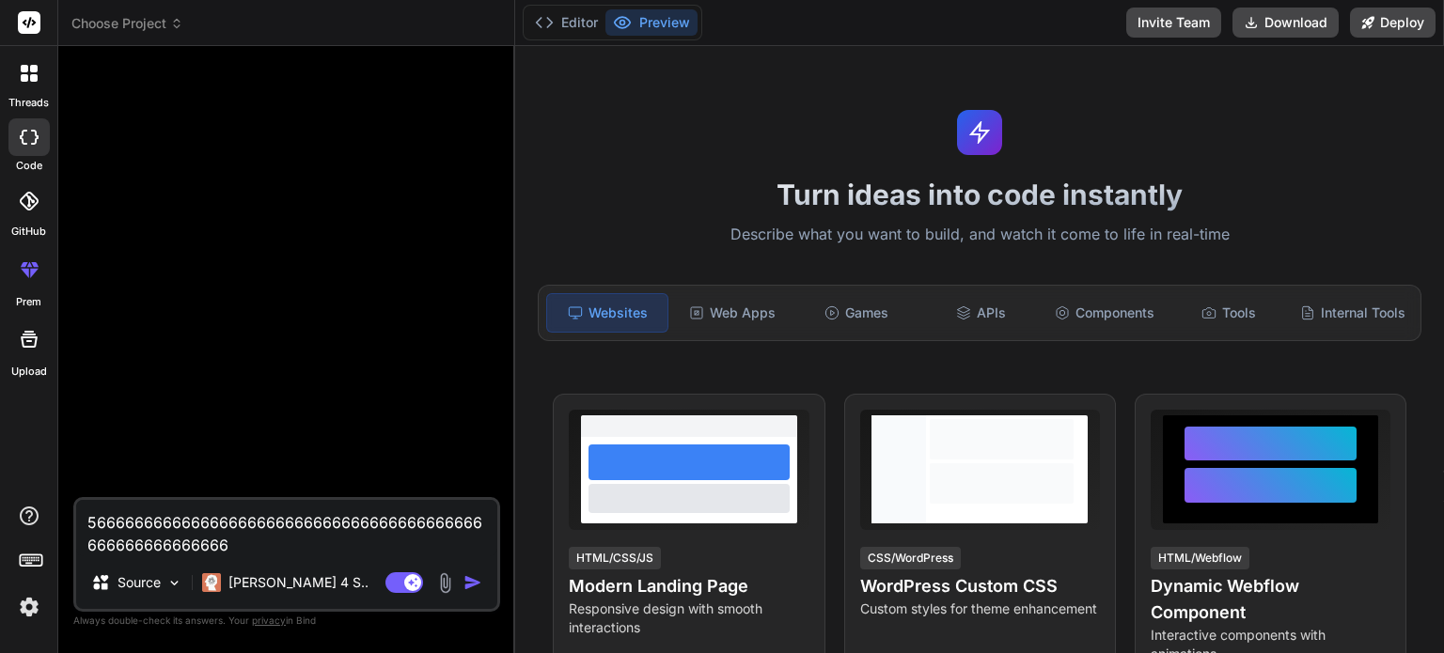
type textarea "x"
type textarea "56666666666666666666666666666666666666666666666666666666666"
type textarea "x"
type textarea "566666666666666666666666666666666666666666666666666666666666"
type textarea "x"
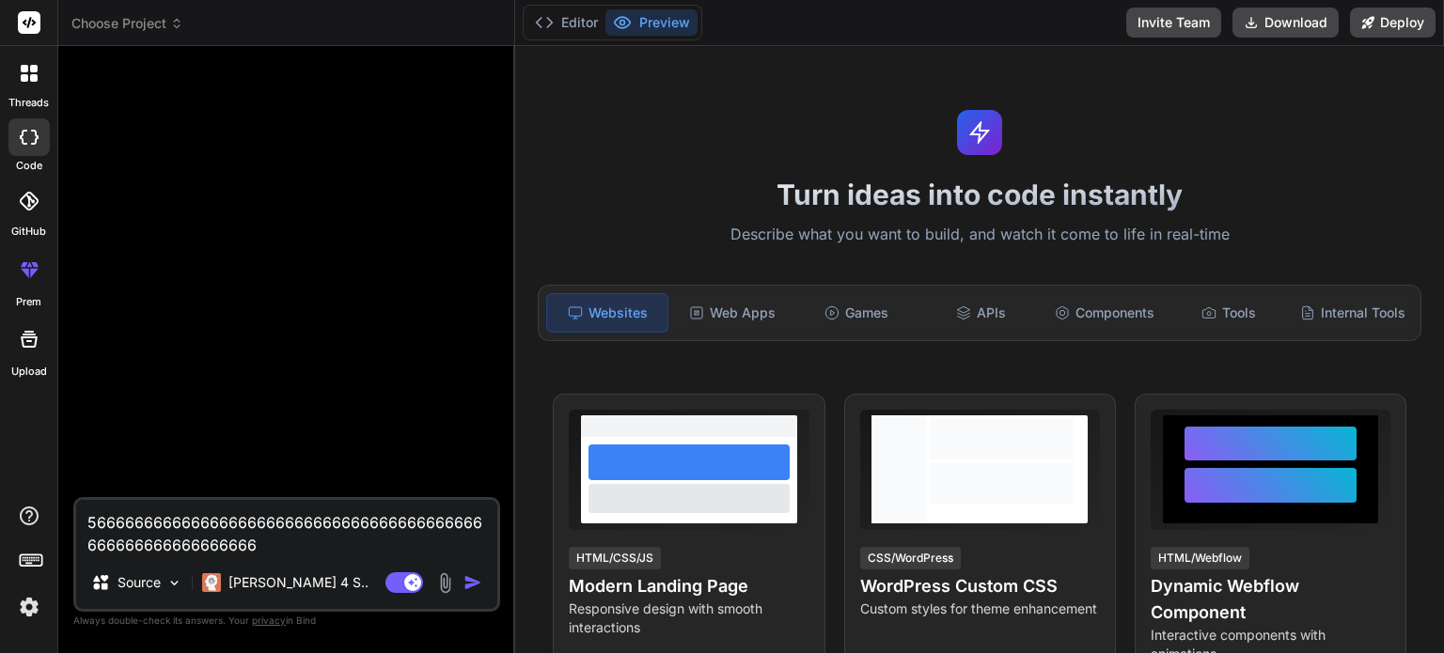
type textarea "5666666666666666666666666666666666666666666666666666666666666"
type textarea "x"
type textarea "56666666666666666666666666666666666666666666666666666666666666"
type textarea "x"
type textarea "566666666666666666666666666666666666666666666666666666666666666"
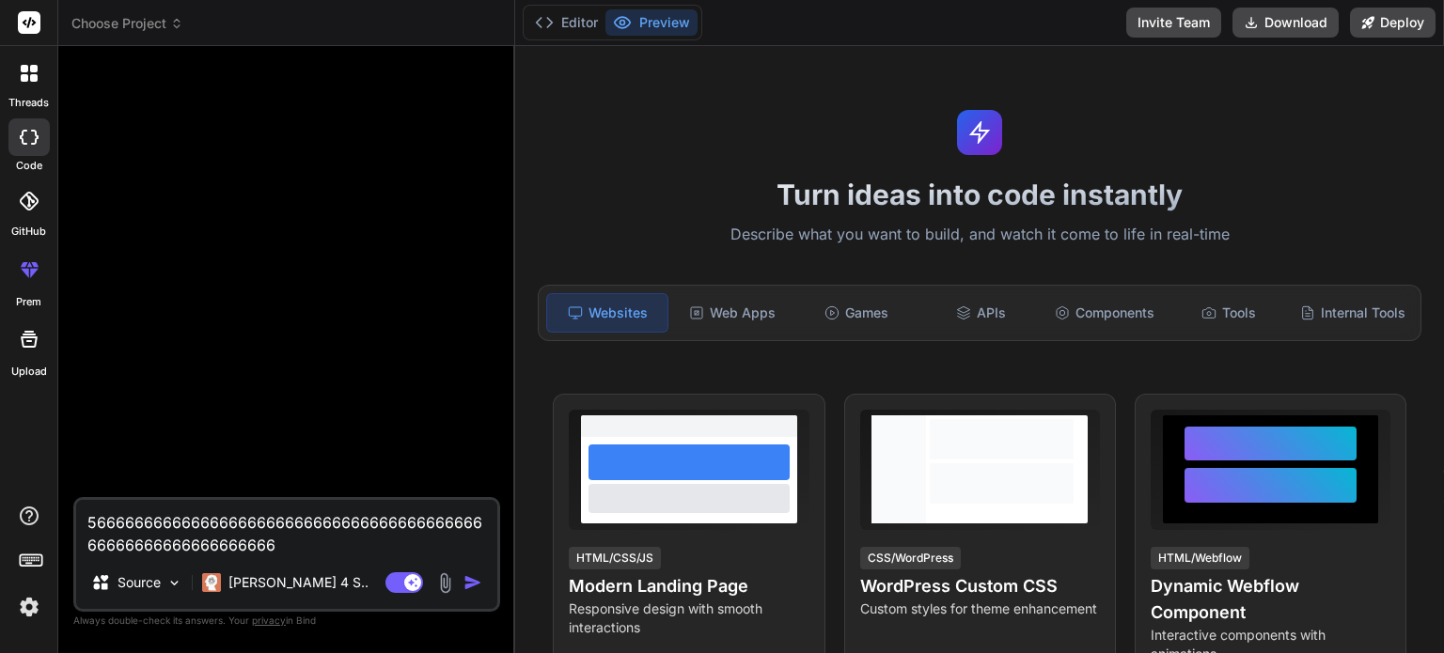
type textarea "x"
type textarea "5666666666666666666666666666666666666666666666666666666666666666"
type textarea "x"
type textarea "56666666666666666666666666666666666666666666666666666666666666666"
type textarea "x"
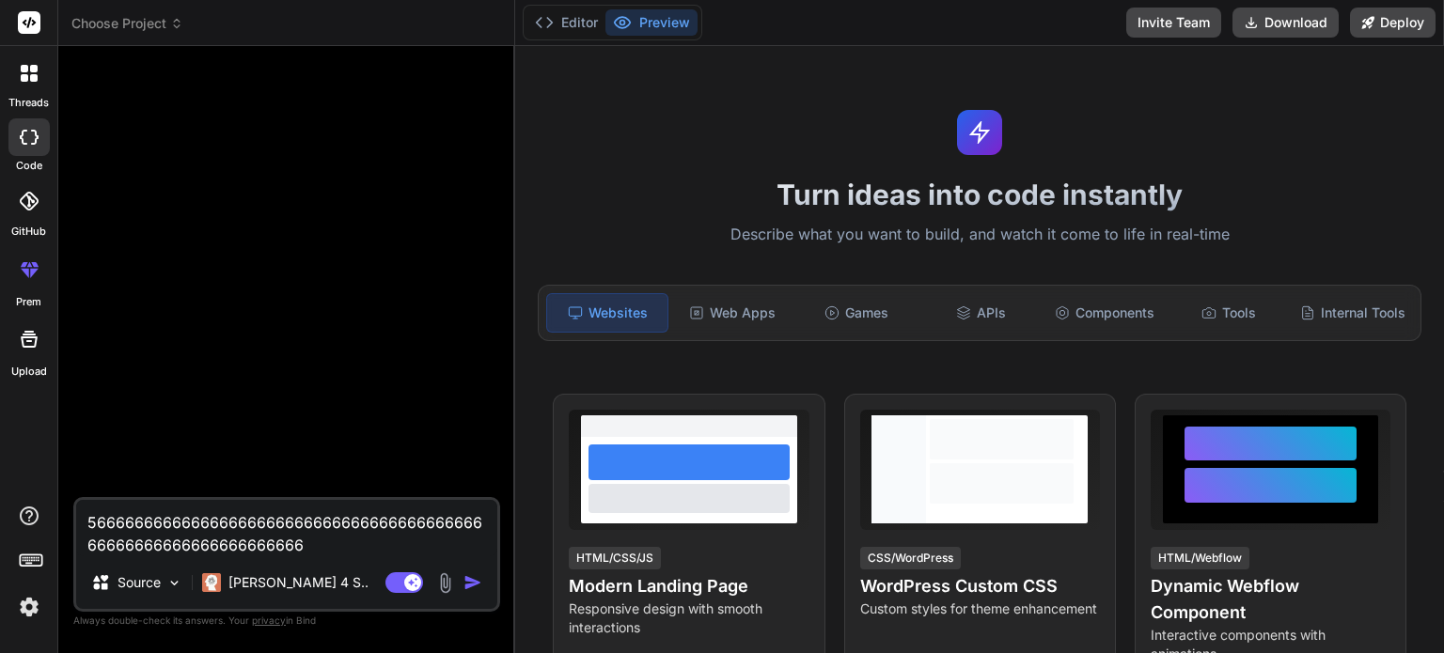
type textarea "566666666666666666666666666666666666666666666666666666666666666666"
type textarea "x"
type textarea "5666666666666666666666666666666666666666666666666666666666666666666"
type textarea "x"
type textarea "56666666666666666666666666666666666666666666666666666666666666666666"
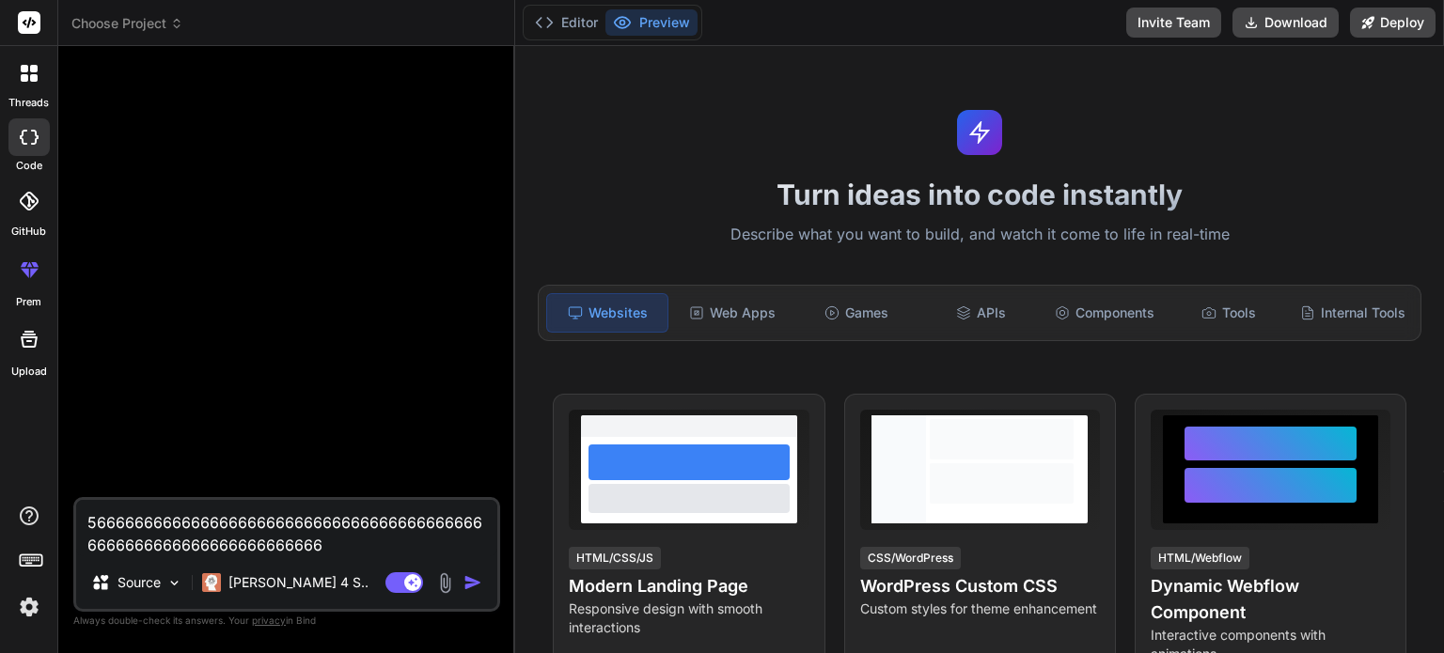
type textarea "x"
type textarea "566666666666666666666666666666666666666666666666666666666666666666666"
type textarea "x"
type textarea "5666666666666666666666666666666666666666666666666666666666666666666666"
type textarea "x"
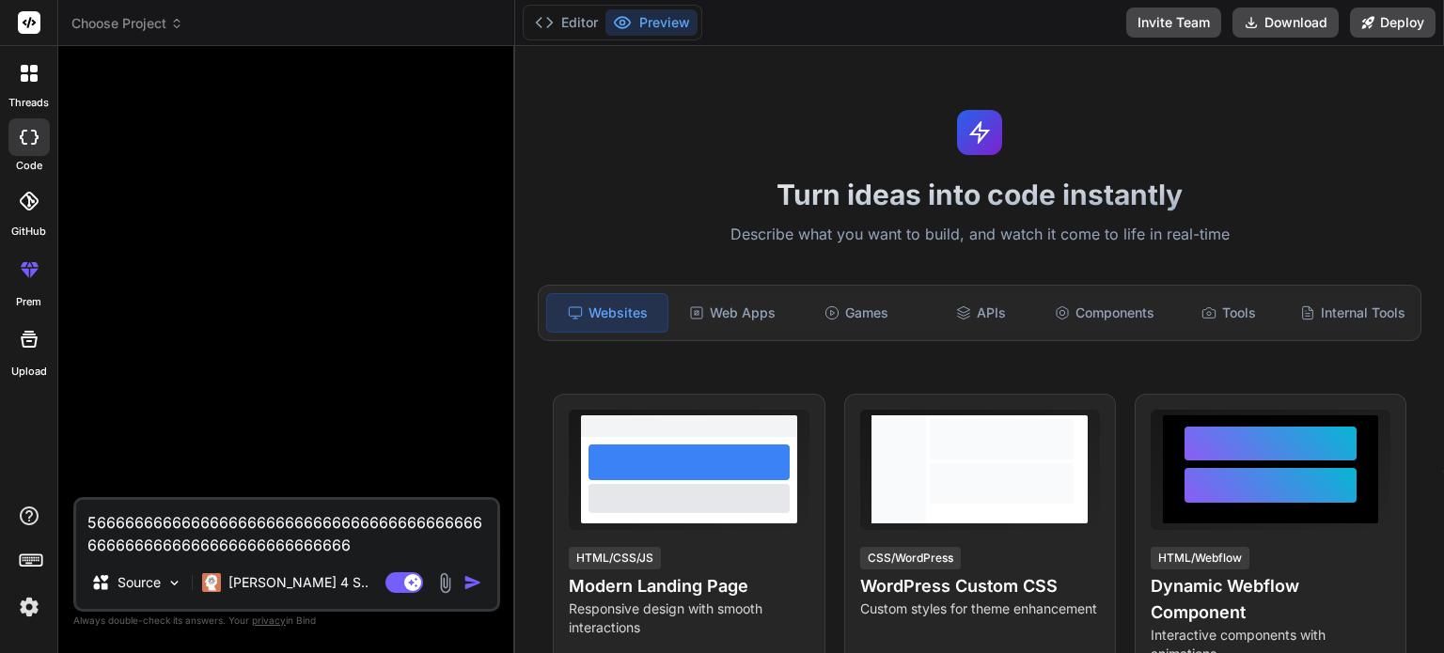
type textarea "56666666666666666666666666666666666666666666666666666666666666666666666"
type textarea "x"
type textarea "566666666666666666666666666666666666666666666666666666666666666666666666"
type textarea "x"
type textarea "5666666666666666666666666666666666666666666666666666666666666666666666666"
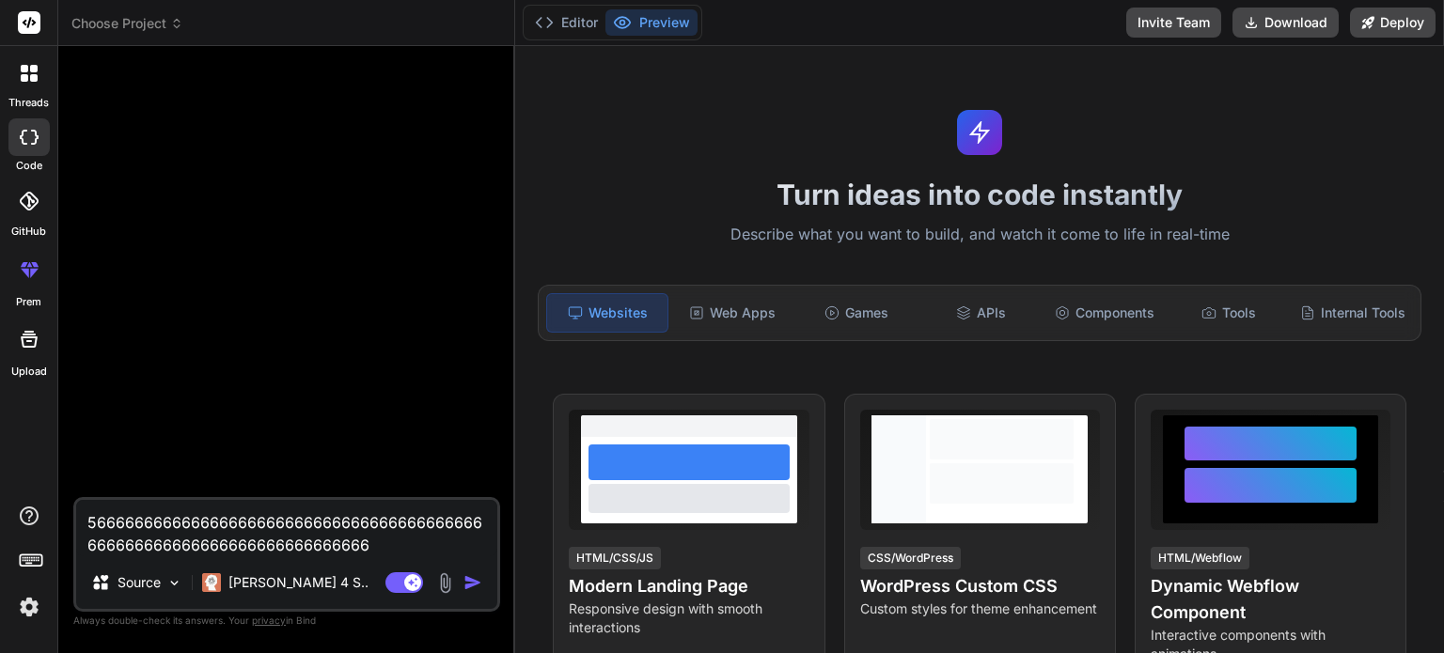
type textarea "x"
type textarea "56666666666666666666666666666666666666666666666666666666666666666666666666"
type textarea "x"
type textarea "566666666666666666666666666666666666666666666666666666666666666666666666666"
type textarea "x"
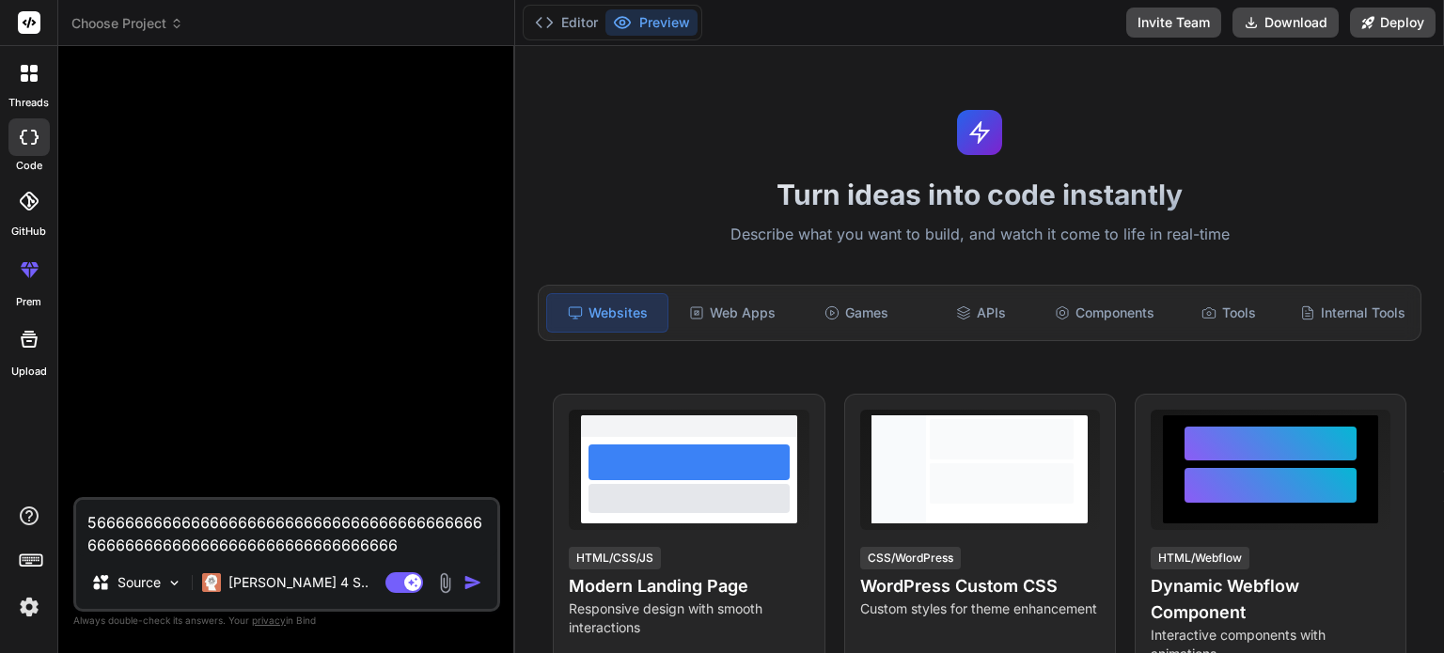
type textarea "5666666666666666666666666666666666666666666666666666666666666666666666666666"
type textarea "x"
type textarea "56666666666666666666666666666666666666666666666666666666666666666666666666666"
type textarea "x"
type textarea "566666666666666666666666666666666666666666666666666666666666666666666666666666"
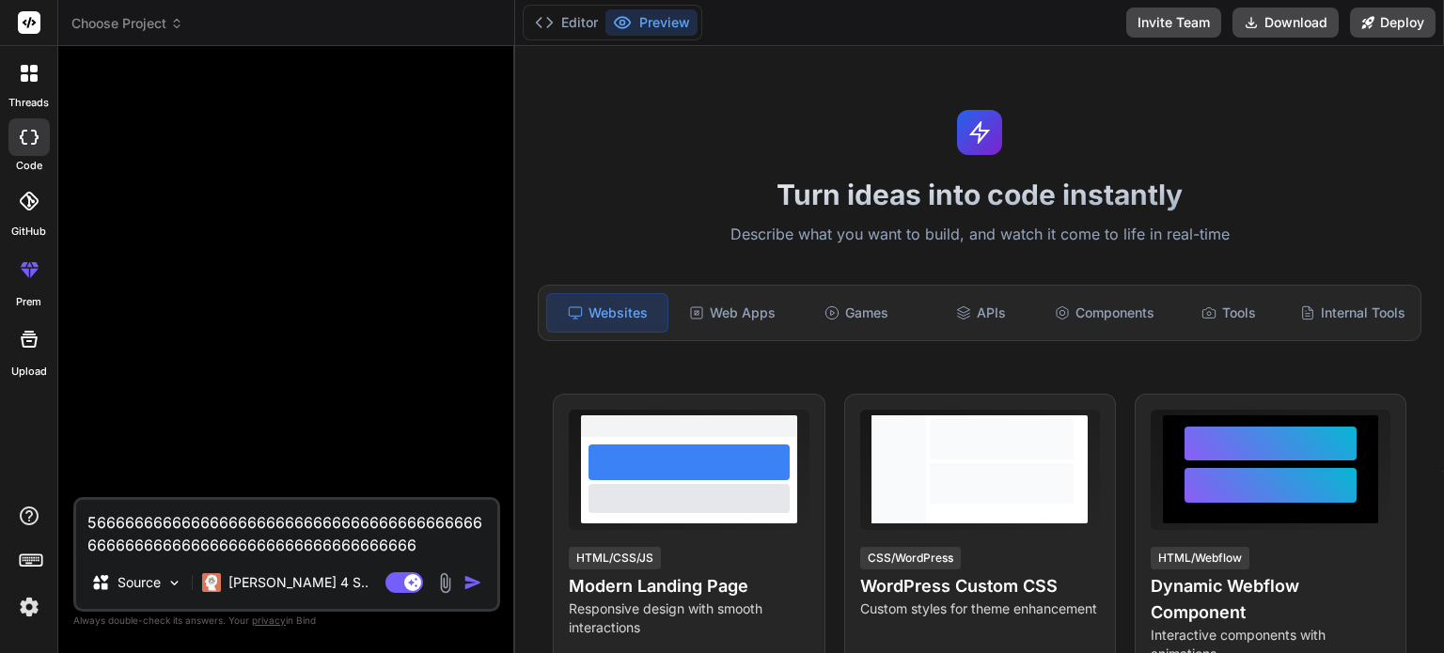
type textarea "x"
type textarea "5666666666666666666666666666666666666666666666666666666666666666666666666666666"
type textarea "x"
type textarea "56666666666666666666666666666666666666666666666666666666666666666666666666666666"
type textarea "x"
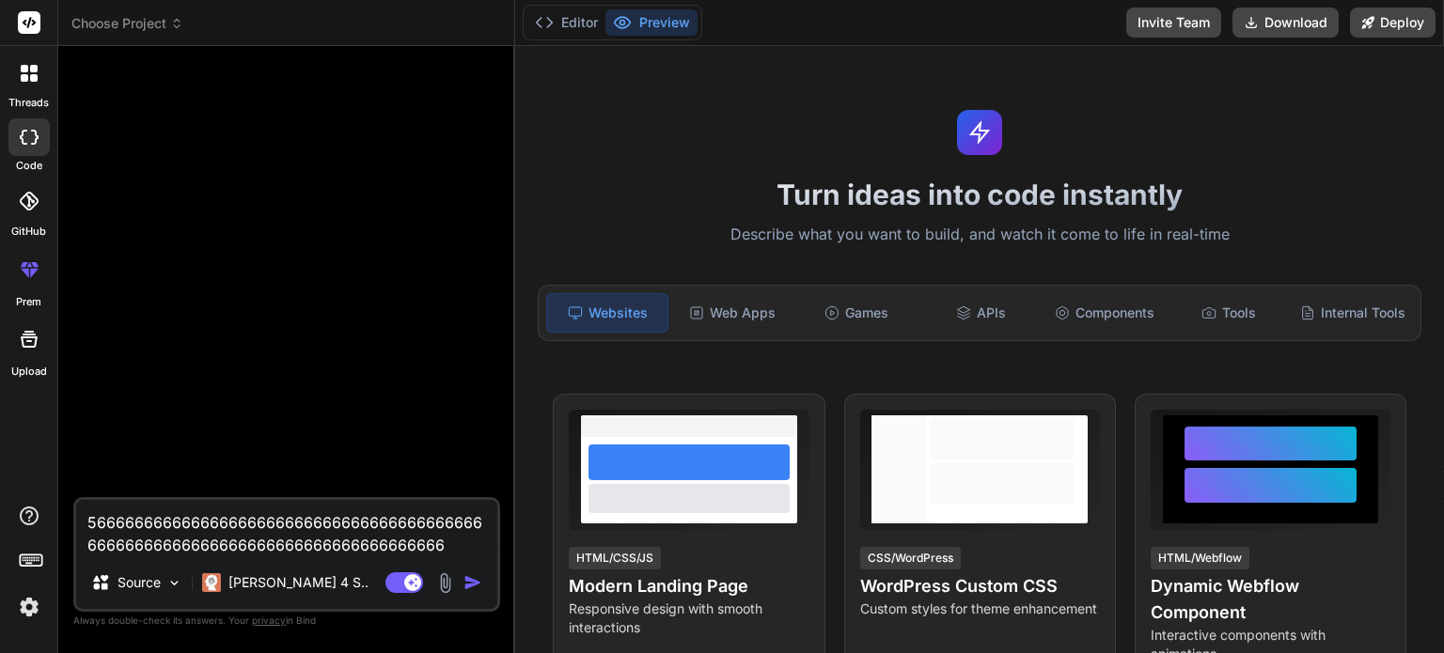
type textarea "5666666666666666666666666666666666666666666666666666666666666666666666666666666…"
type textarea "x"
type textarea "5666666666666666666666666666666666666666666666666666666666666666666666666666666…"
type textarea "x"
type textarea "5666666666666666666666666666666666666666666666666666666666666666666666666666666…"
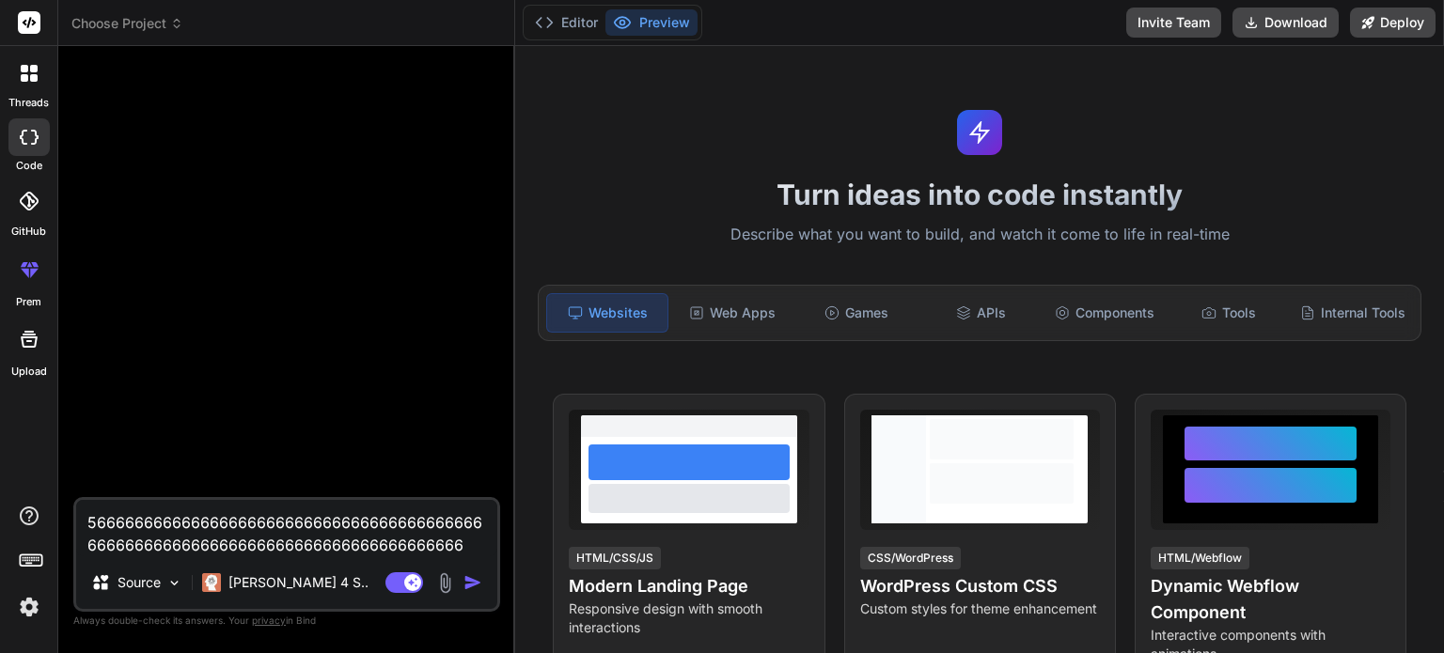
type textarea "x"
type textarea "5666666666666666666666666666666666666666666666666666666666666666666666666666666…"
type textarea "x"
type textarea "5666666666666666666666666666666666666666666666666666666666666666666666666666666…"
type textarea "x"
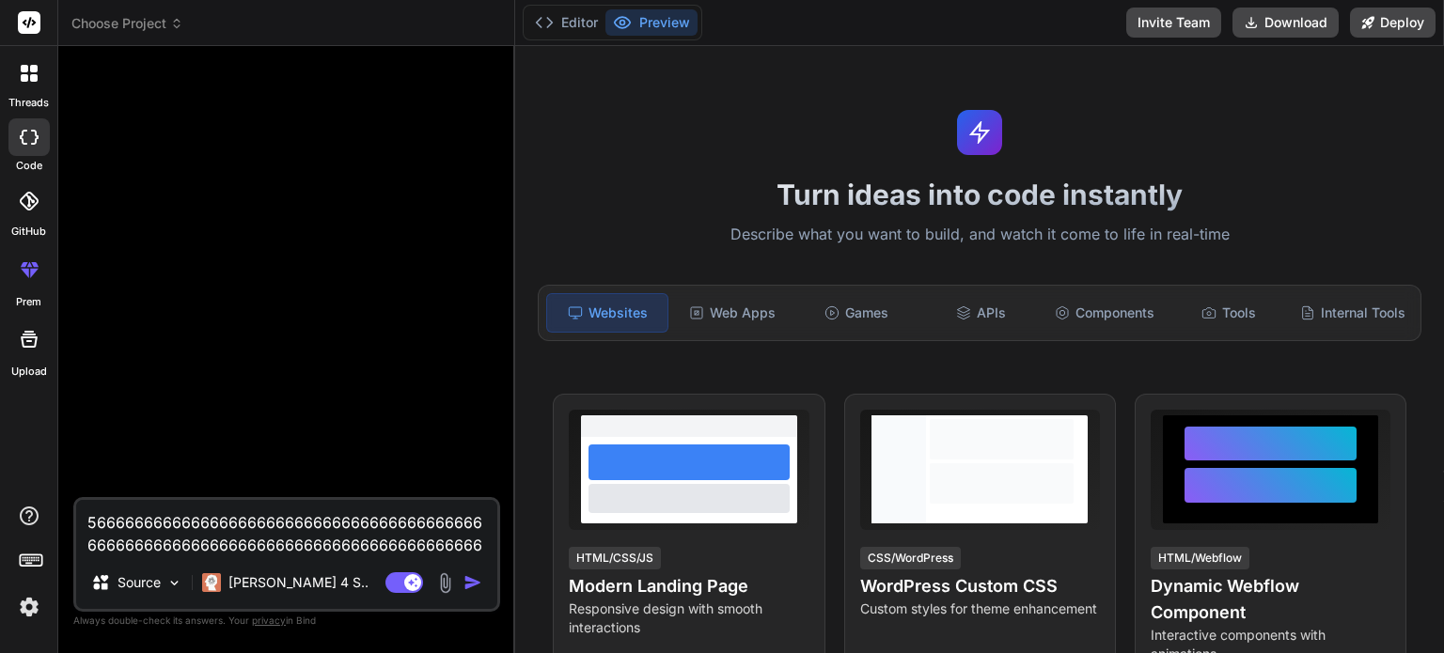
type textarea "5666666666666666666666666666666666666666666666666666666666666666666666666666666…"
type textarea "x"
type textarea "5666666666666666666666666666666666666666666666666666666666666666666666666666666…"
type textarea "x"
type textarea "5666666666666666666666666666666666666666666666666666666666666666666666666666666…"
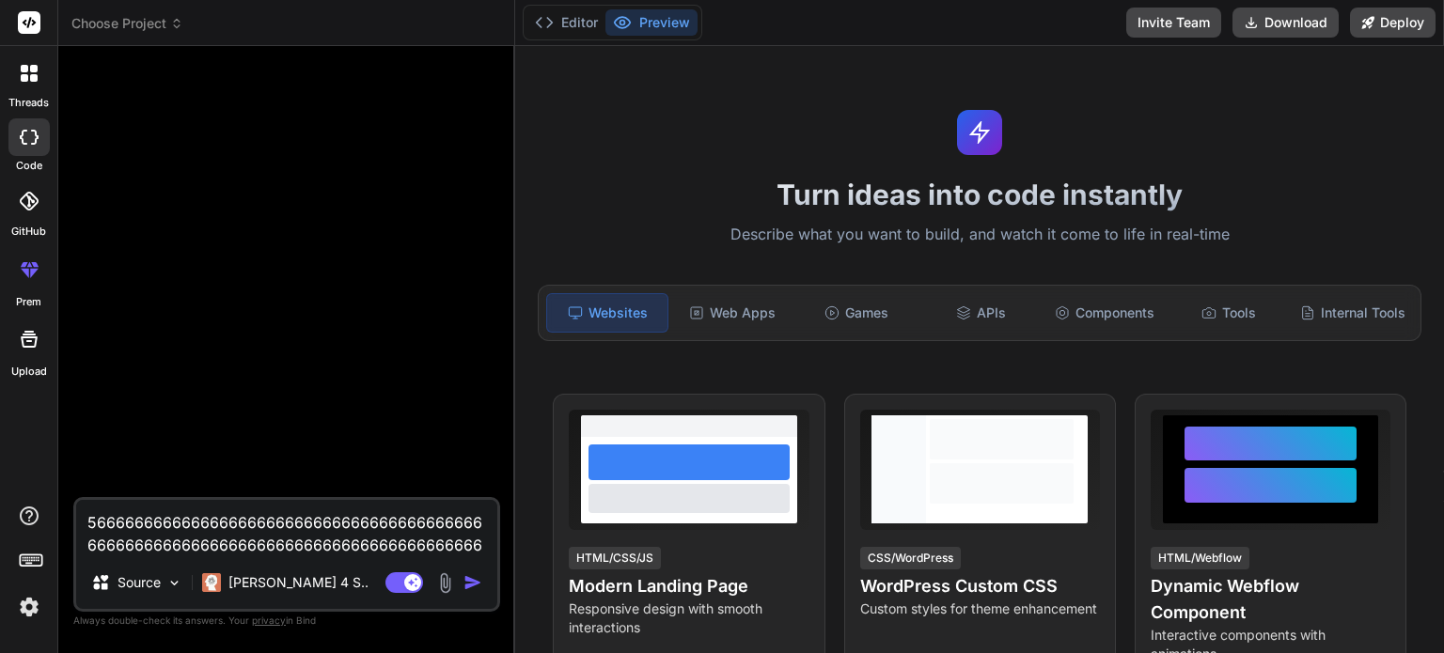
type textarea "x"
type textarea "5666666666666666666666666666666666666666666666666666666666666666666666666666666…"
type textarea "x"
type textarea "5666666666666666666666666666666666666666666666666666666666666666666666666666666…"
type textarea "x"
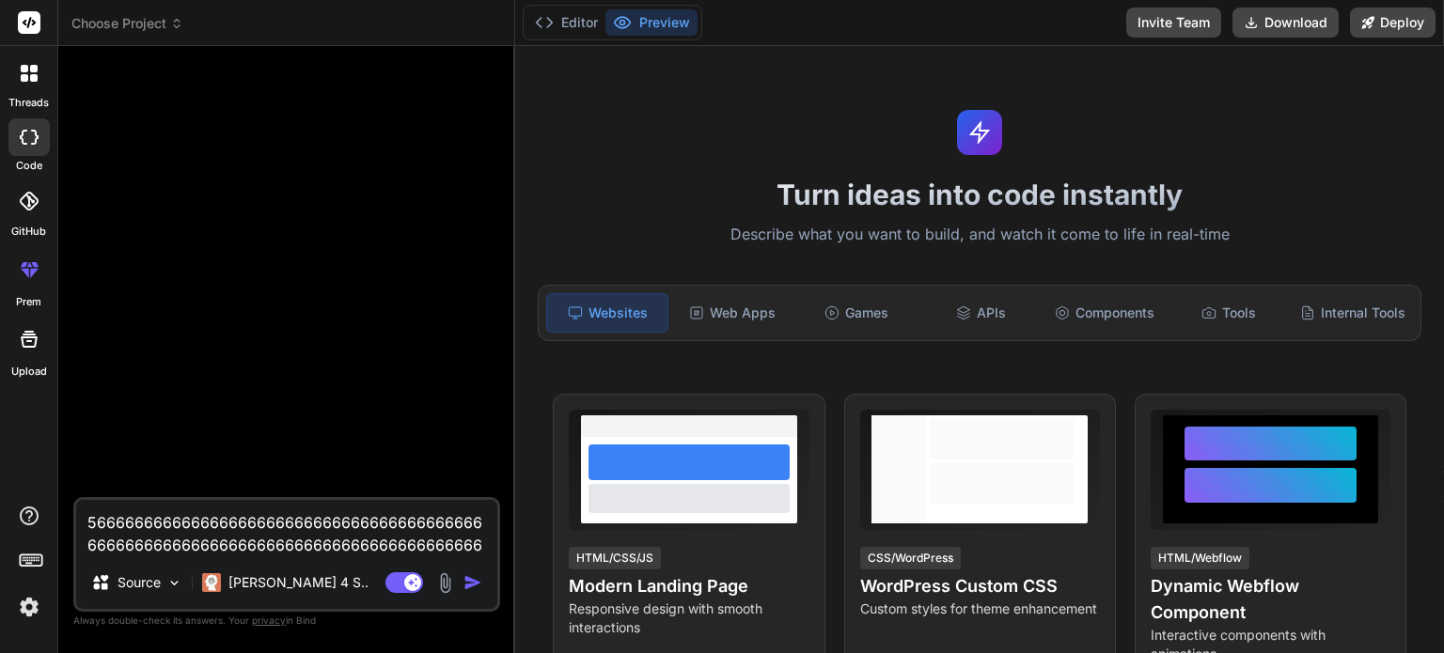
type textarea "5666666666666666666666666666666666666666666666666666666666666666666666666666666…"
type textarea "x"
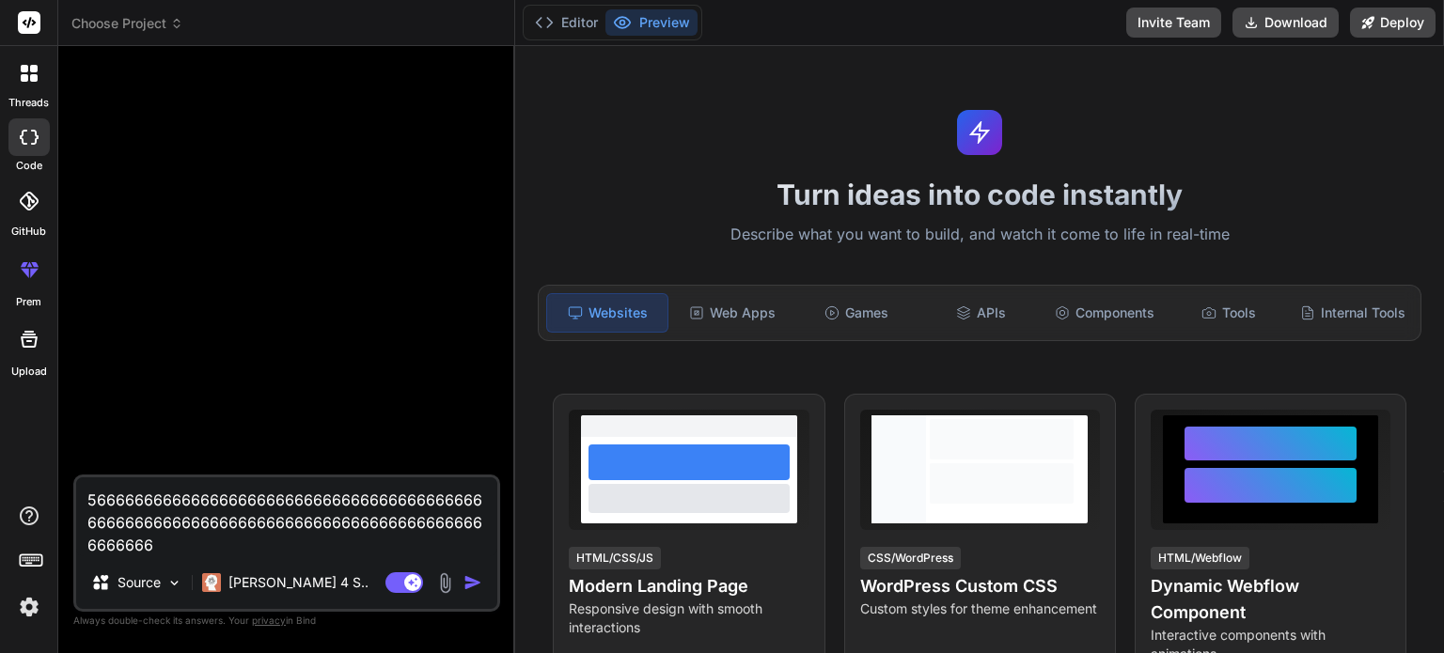
type textarea "5666666666666666666666666666666666666666666666666666666666666666666666666666666…"
type textarea "x"
type textarea "5666666666666666666666666666666666666666666666666666666666666666666666666666666…"
type textarea "x"
type textarea "5666666666666666666666666666666666666666666666666666666666666666666666666666666…"
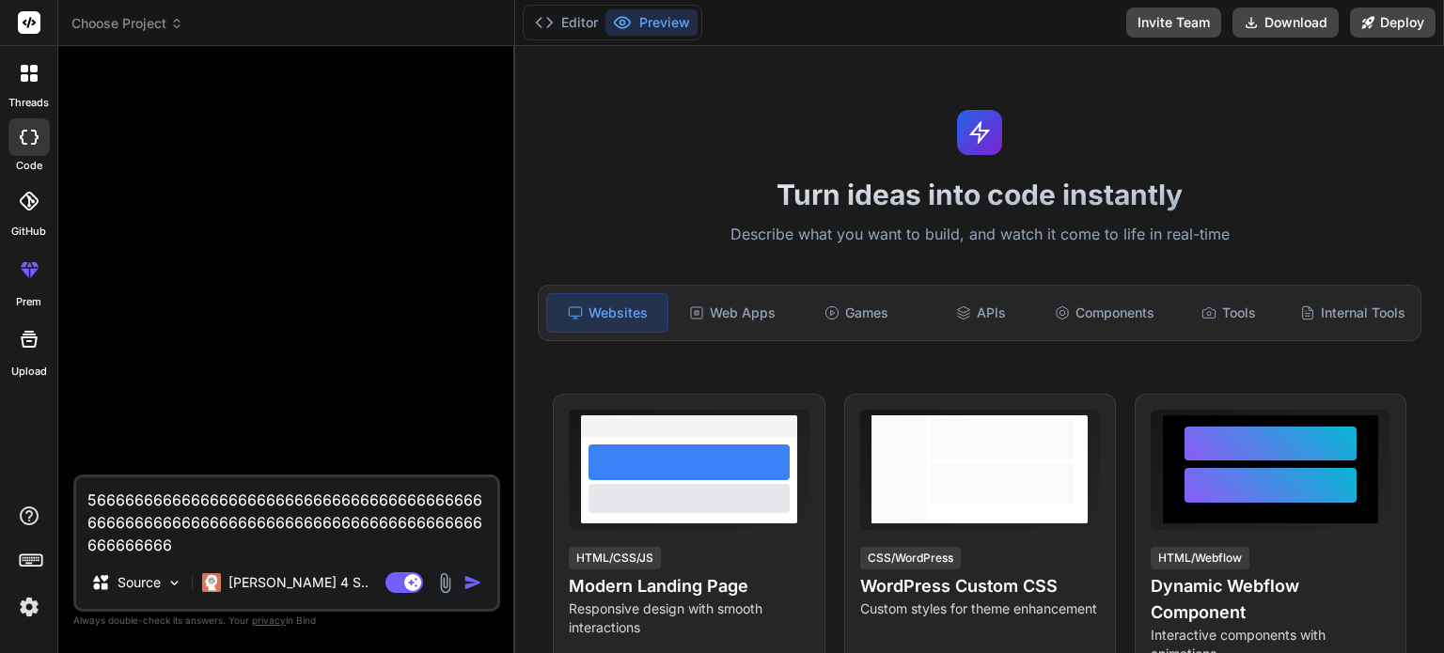
type textarea "x"
type textarea "5666666666666666666666666666666666666666666666666666666666666666666666666666666…"
type textarea "x"
type textarea "5666666666666666666666666666666666666666666666666666666666666666666666666666666…"
type textarea "x"
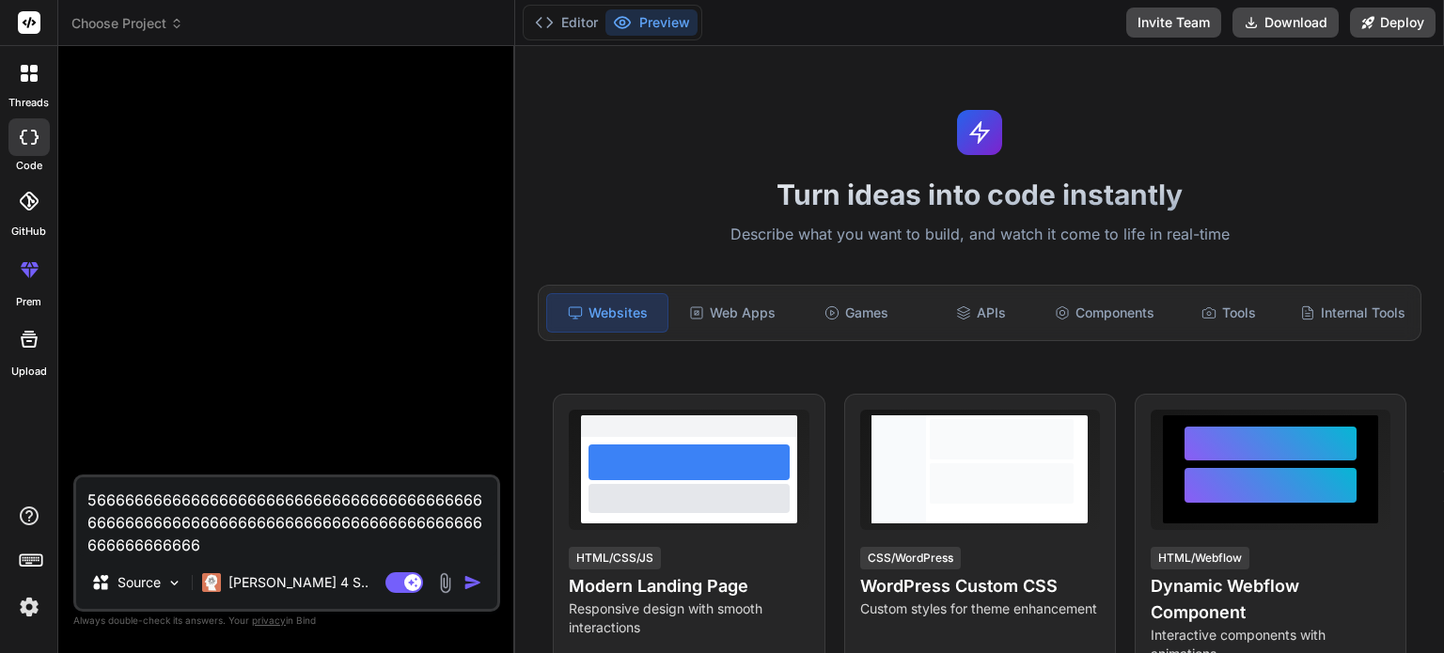
type textarea "5666666666666666666666666666666666666666666666666666666666666666666666666666666…"
type textarea "x"
type textarea "5666666666666666666666666666666666666666666666666666666666666666666666666666666…"
type textarea "x"
type textarea "5666666666666666666666666666666666666666666666666666666666666666666666666666666…"
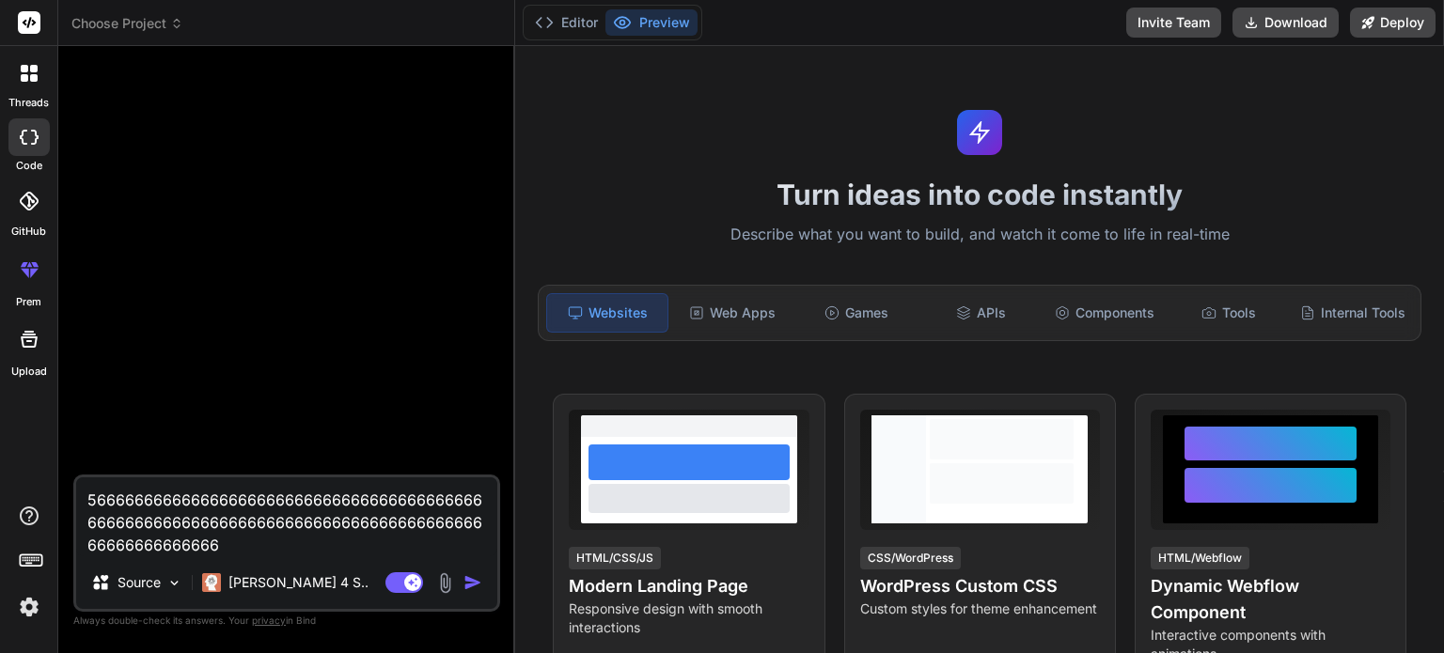
type textarea "x"
type textarea "5666666666666666666666666666666666666666666666666666666666666666666666666666666…"
type textarea "x"
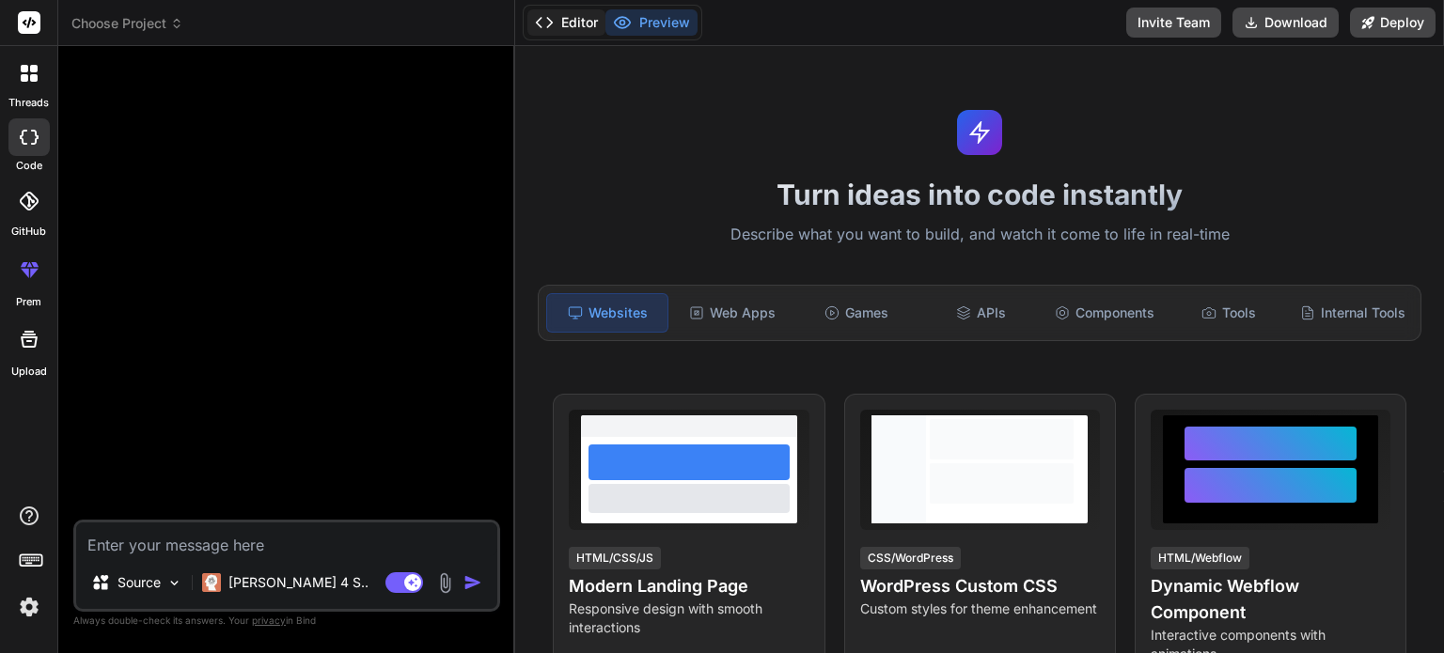
click at [583, 16] on button "Editor" at bounding box center [566, 22] width 78 height 26
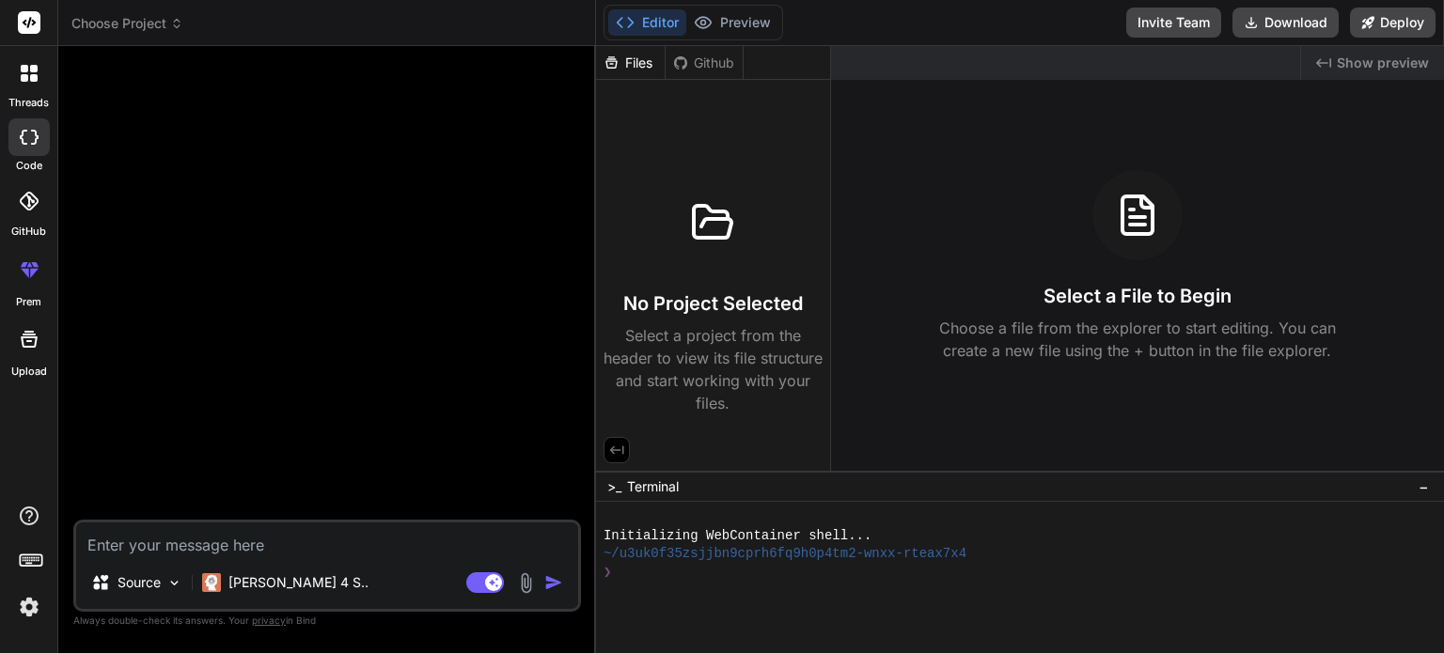
drag, startPoint x: 515, startPoint y: 71, endPoint x: 560, endPoint y: 71, distance: 45.1
click at [560, 71] on div "Bind AI Web Search Created with Pixso. Code Generator Source [PERSON_NAME] 4 S.…" at bounding box center [327, 349] width 538 height 607
click at [282, 573] on p "[PERSON_NAME] 4 S.." at bounding box center [298, 582] width 140 height 19
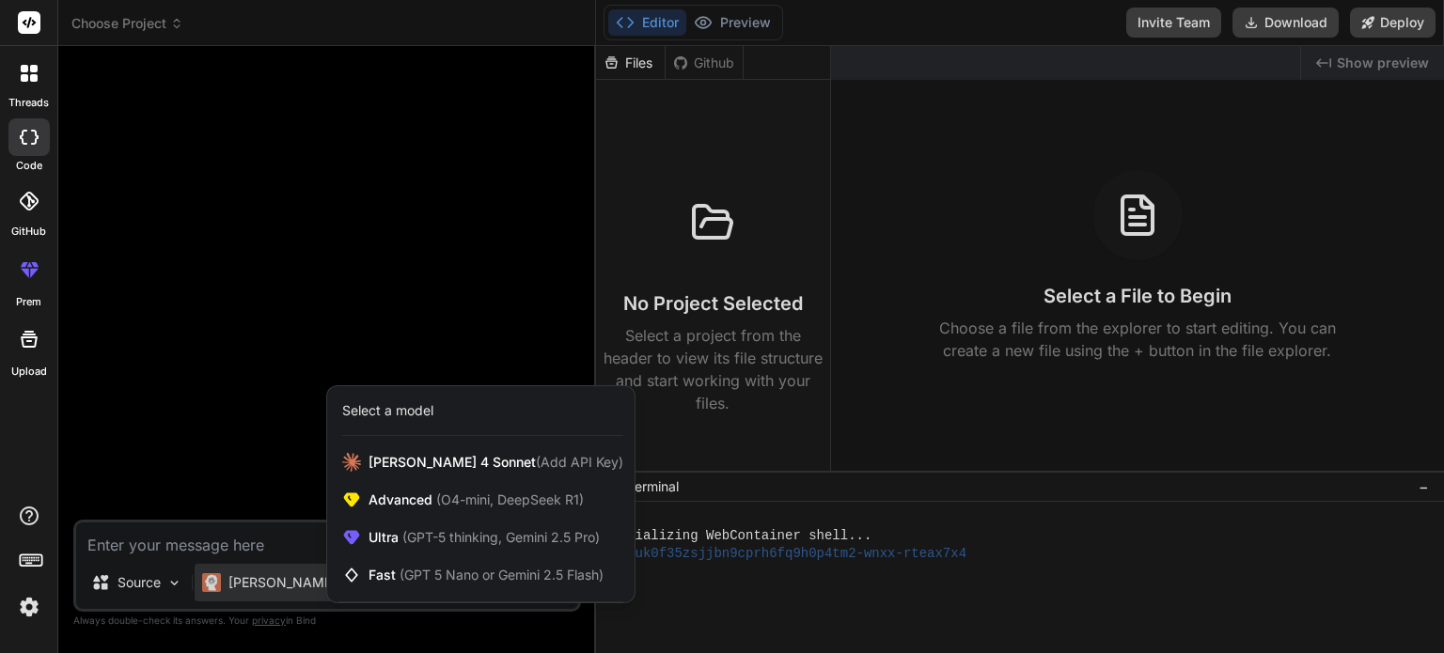
click at [278, 573] on div at bounding box center [722, 326] width 1444 height 653
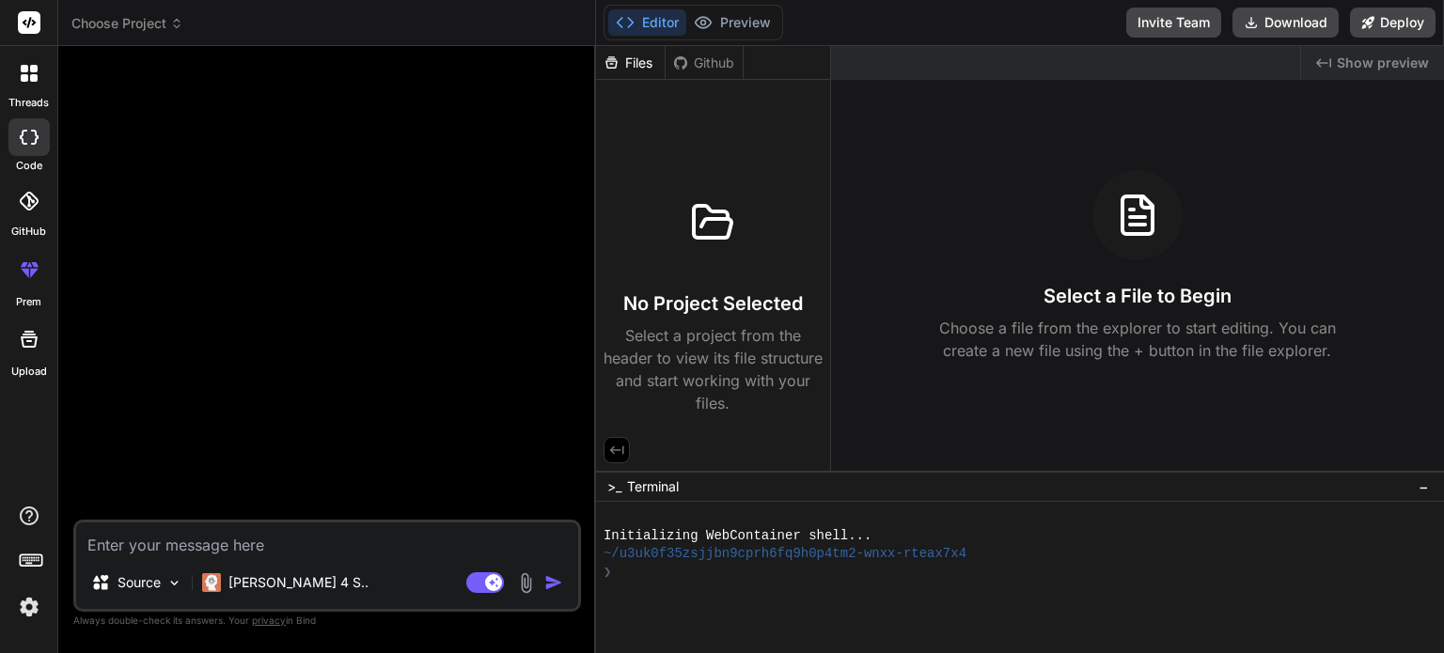
click at [235, 541] on textarea at bounding box center [327, 540] width 502 height 34
click at [524, 583] on img at bounding box center [526, 583] width 22 height 22
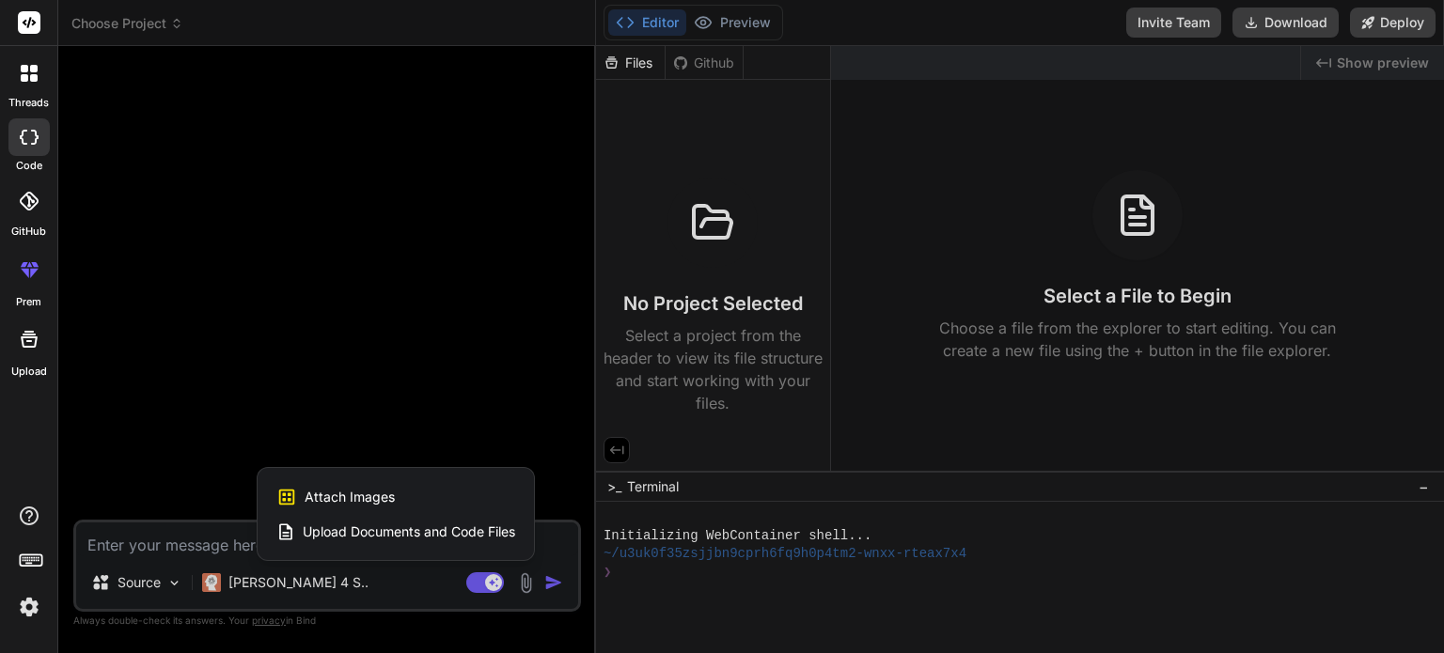
click at [380, 537] on span "Upload Documents and Code Files" at bounding box center [409, 532] width 212 height 19
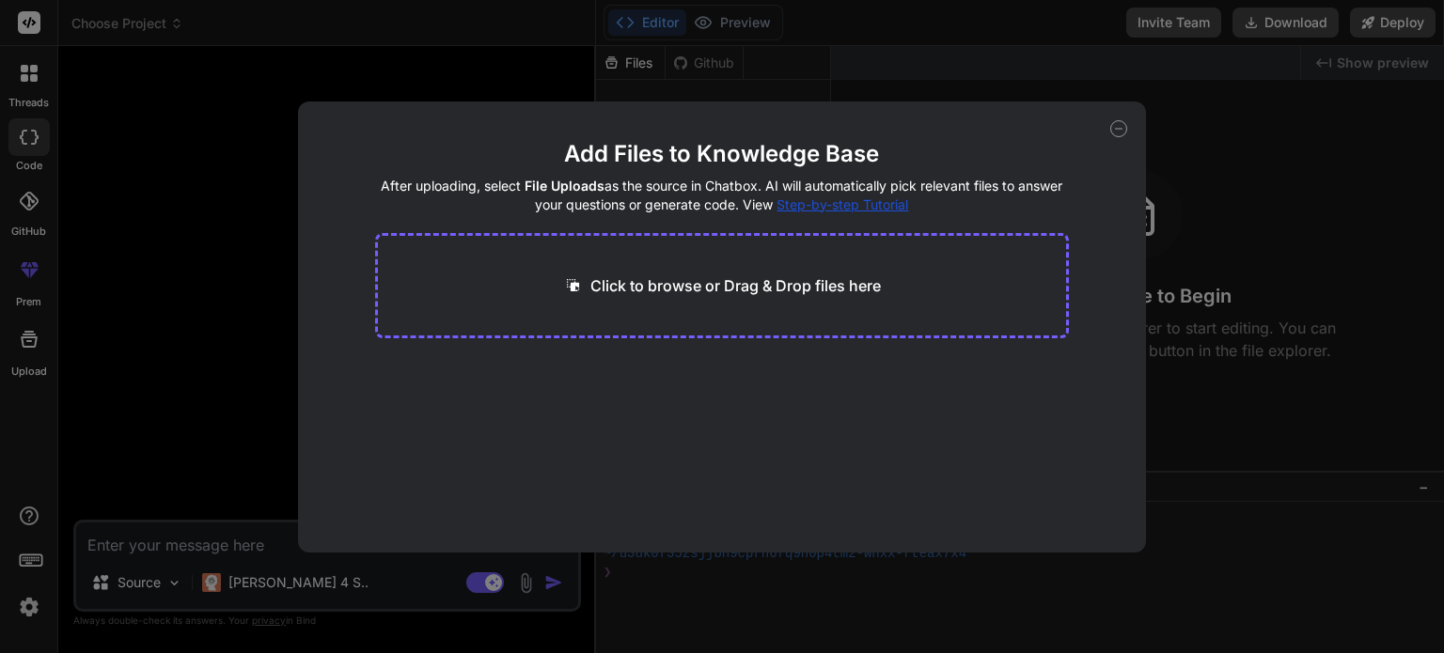
click at [1117, 123] on icon at bounding box center [1118, 128] width 17 height 17
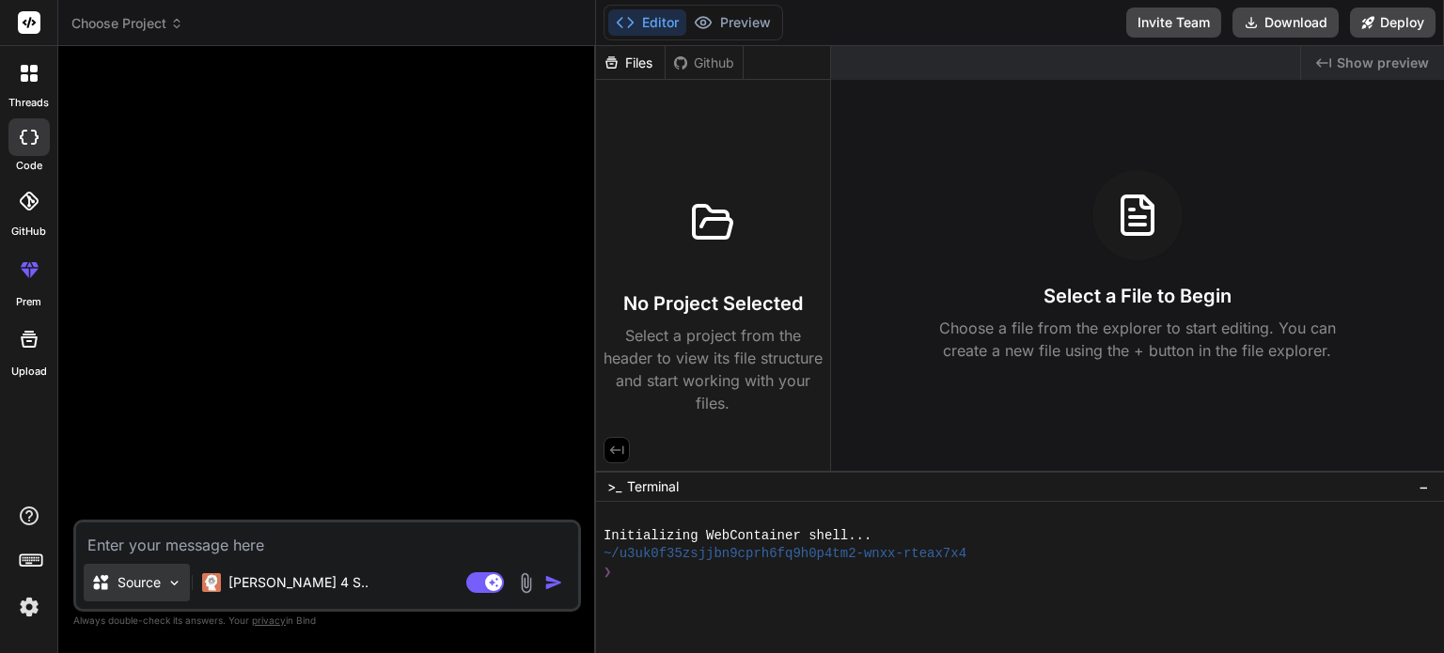
click at [170, 586] on img at bounding box center [174, 583] width 16 height 16
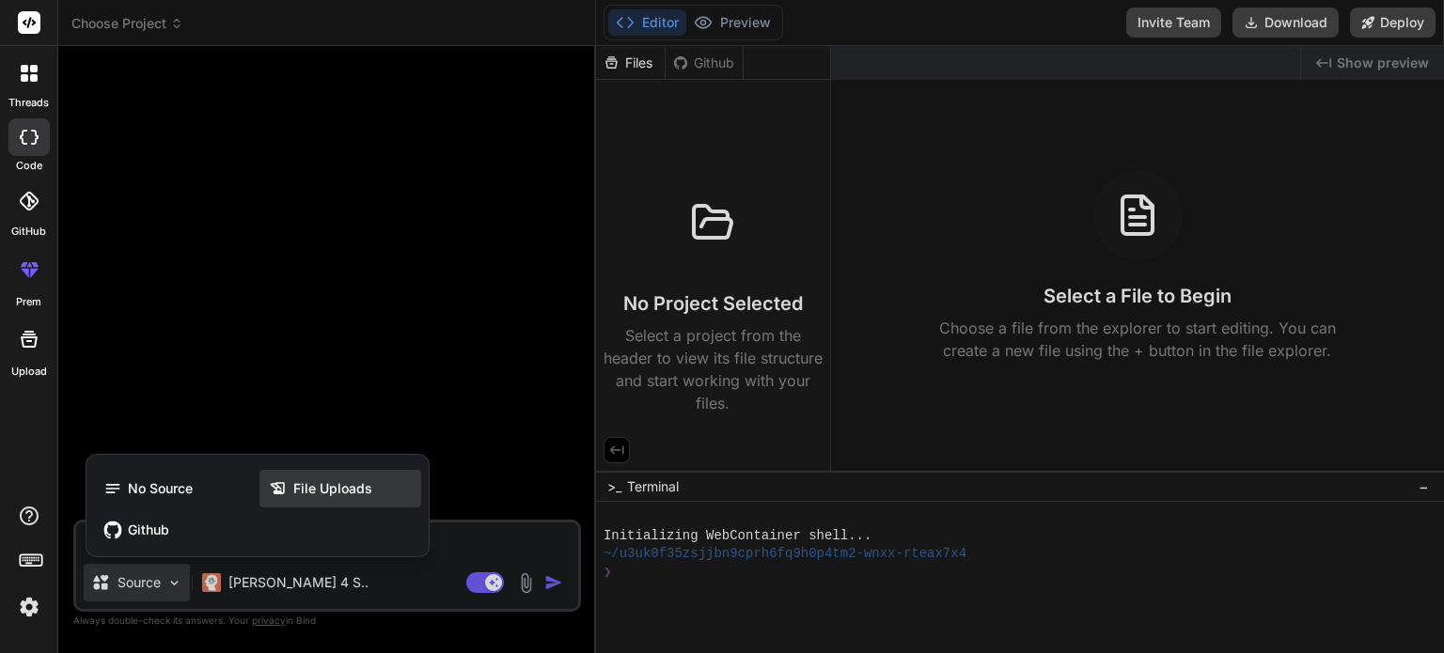
click at [305, 477] on div "File Uploads" at bounding box center [340, 489] width 162 height 38
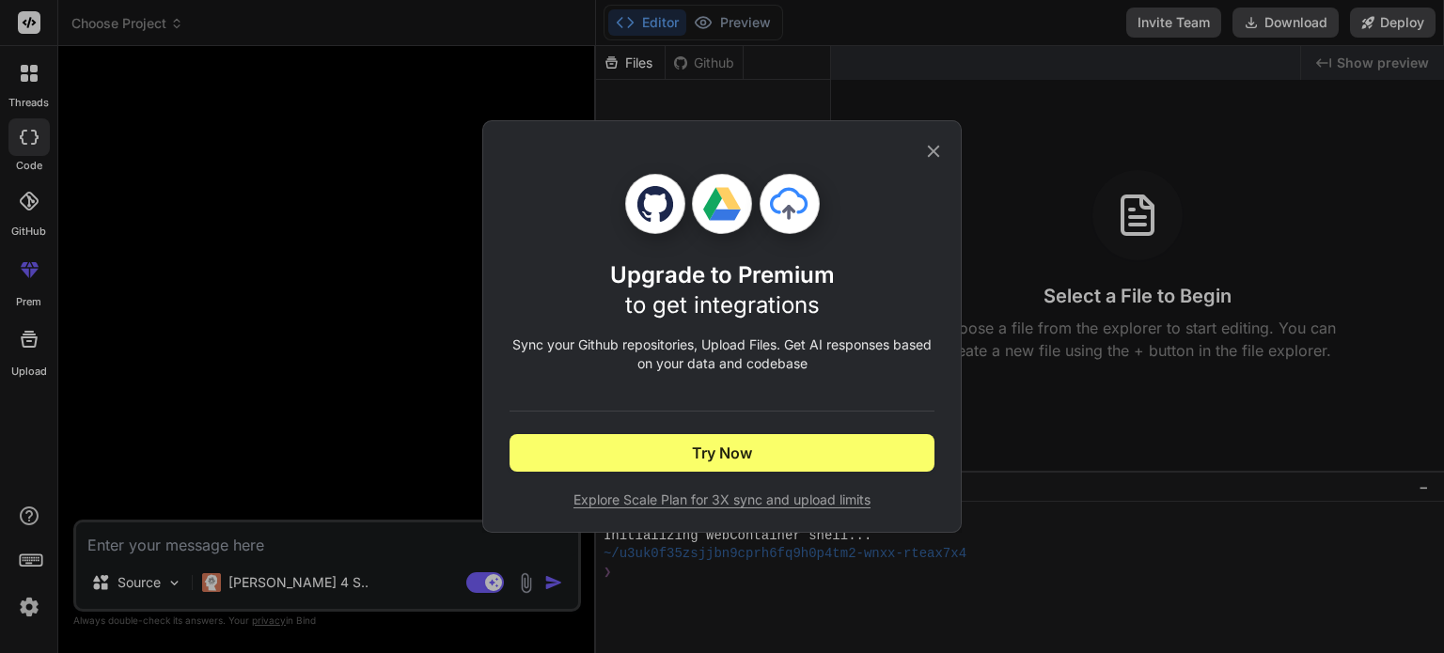
click at [797, 228] on icon at bounding box center [791, 210] width 90 height 90
click at [932, 149] on icon at bounding box center [934, 152] width 12 height 12
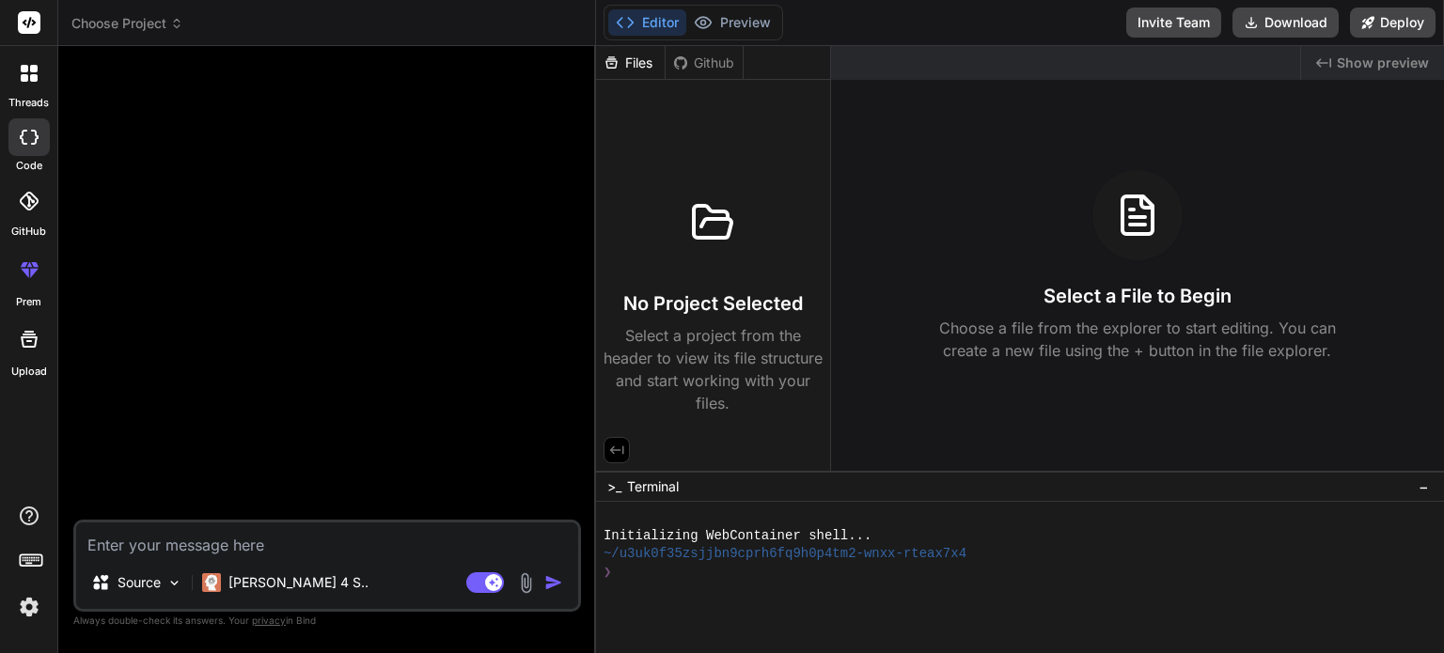
click at [211, 551] on textarea at bounding box center [327, 540] width 502 height 34
paste textarea "loremipู้doี่sitame้consecteturad็elit์sี่dั่eiusmodtempo์incidid่u 34 lี etdo้…"
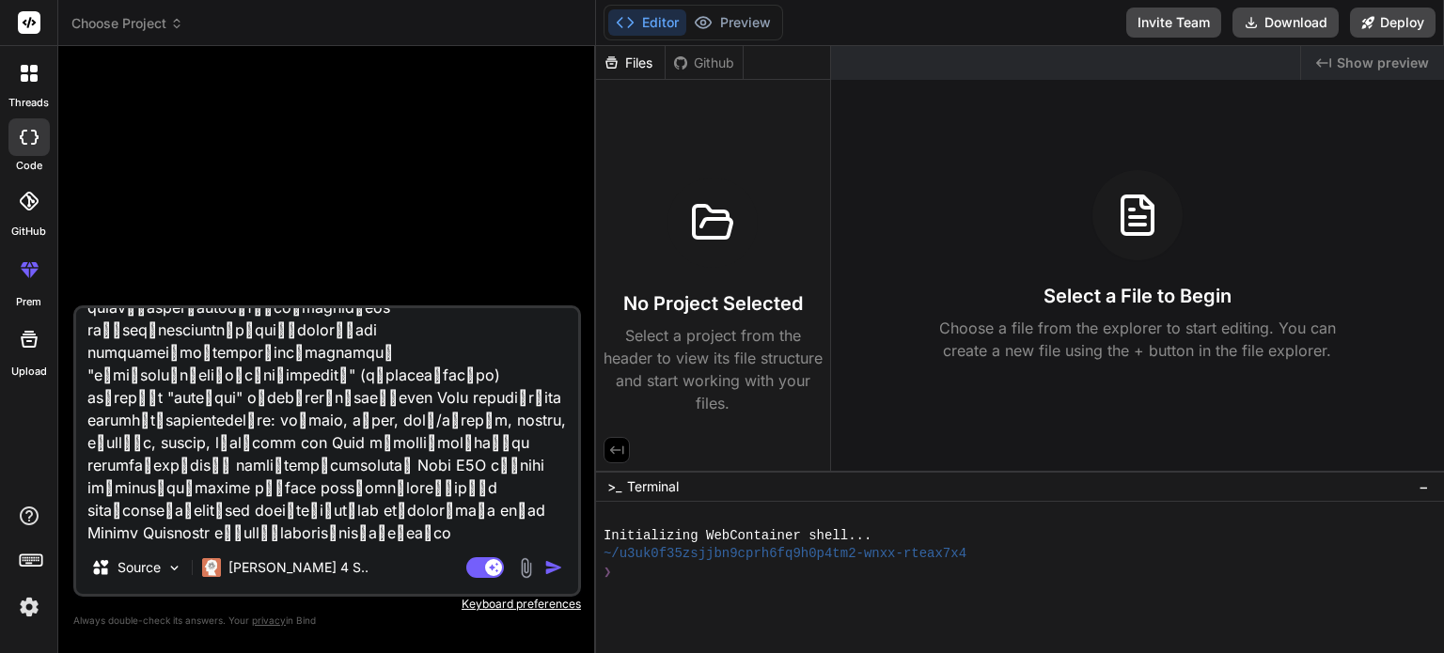
click at [553, 574] on img "button" at bounding box center [553, 567] width 19 height 19
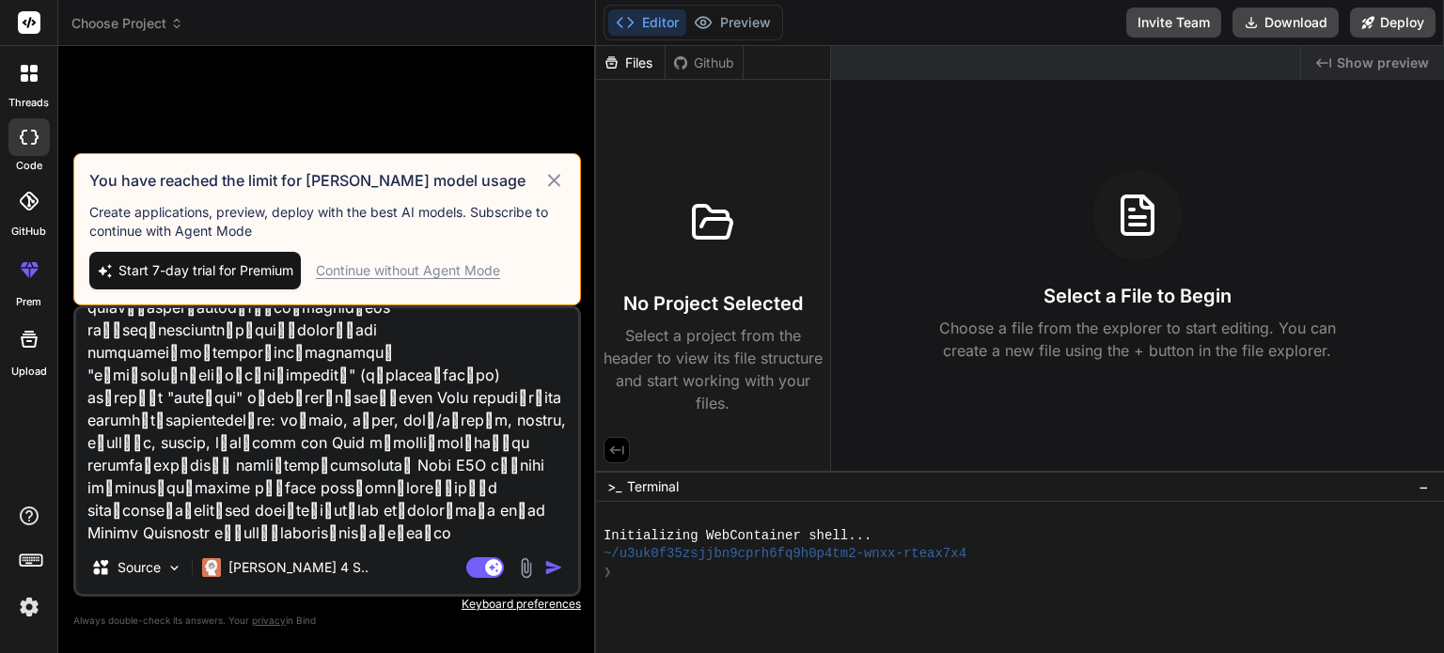
click at [262, 275] on span "Start 7-day trial for Premium" at bounding box center [205, 270] width 175 height 19
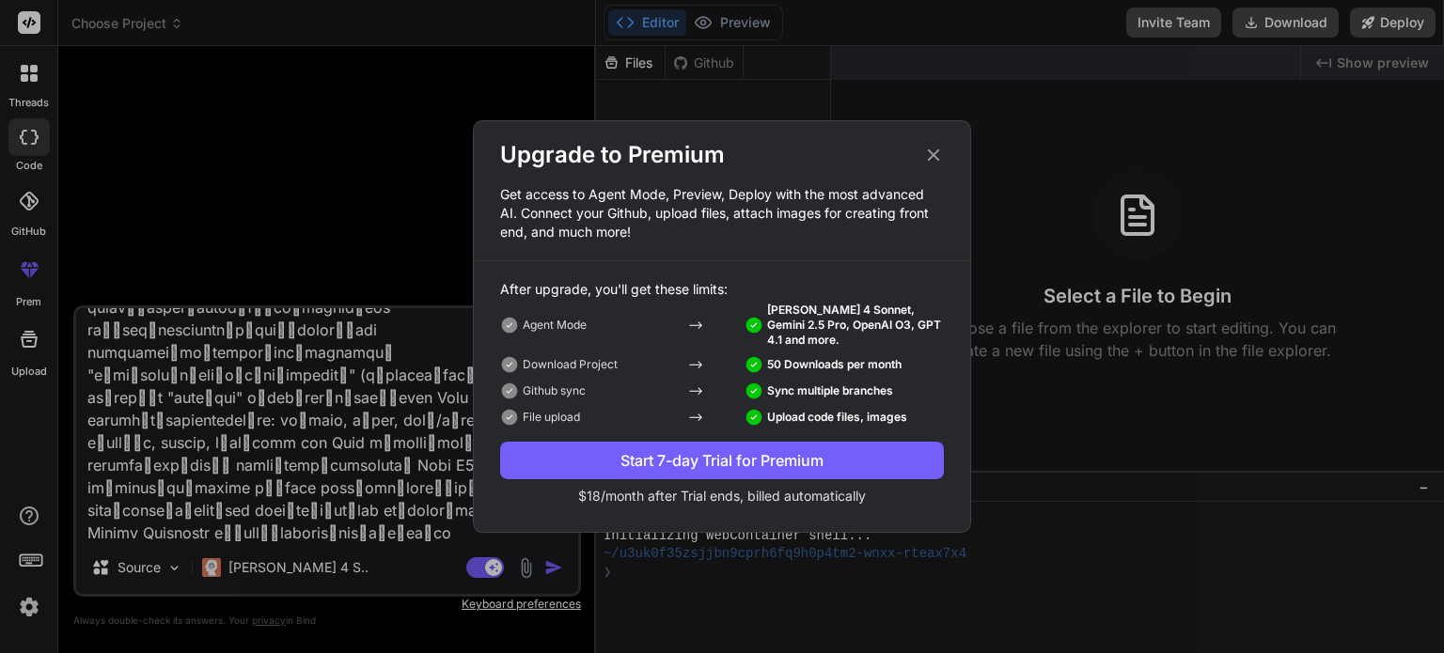
click at [938, 157] on icon at bounding box center [933, 155] width 21 height 21
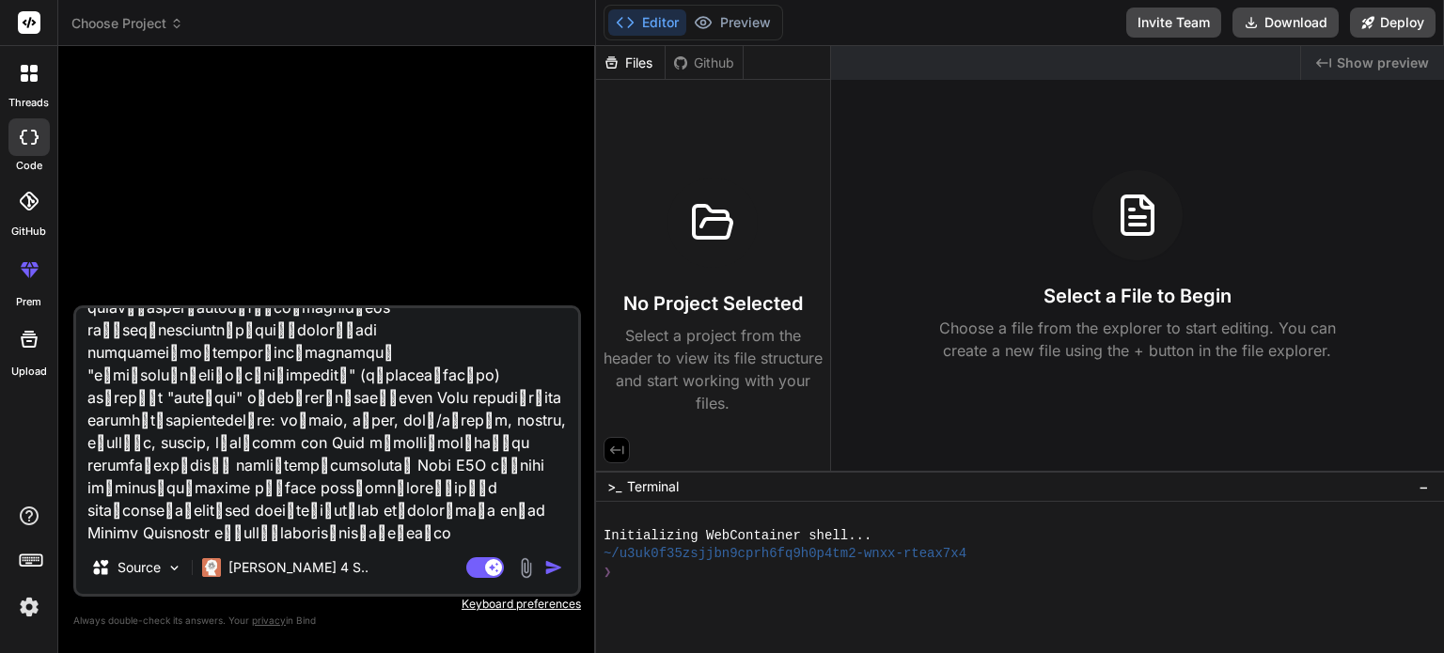
click at [554, 567] on img "button" at bounding box center [553, 567] width 19 height 19
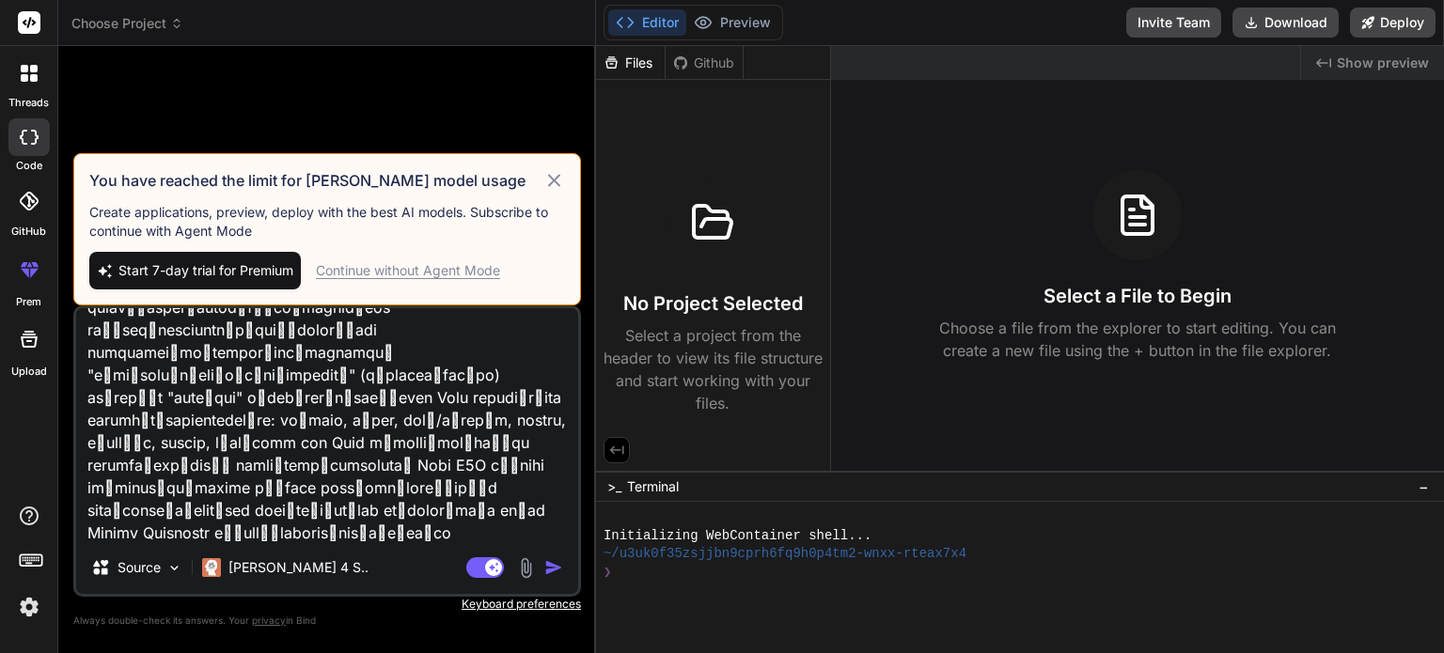
click at [440, 270] on div "Continue without Agent Mode" at bounding box center [408, 270] width 184 height 19
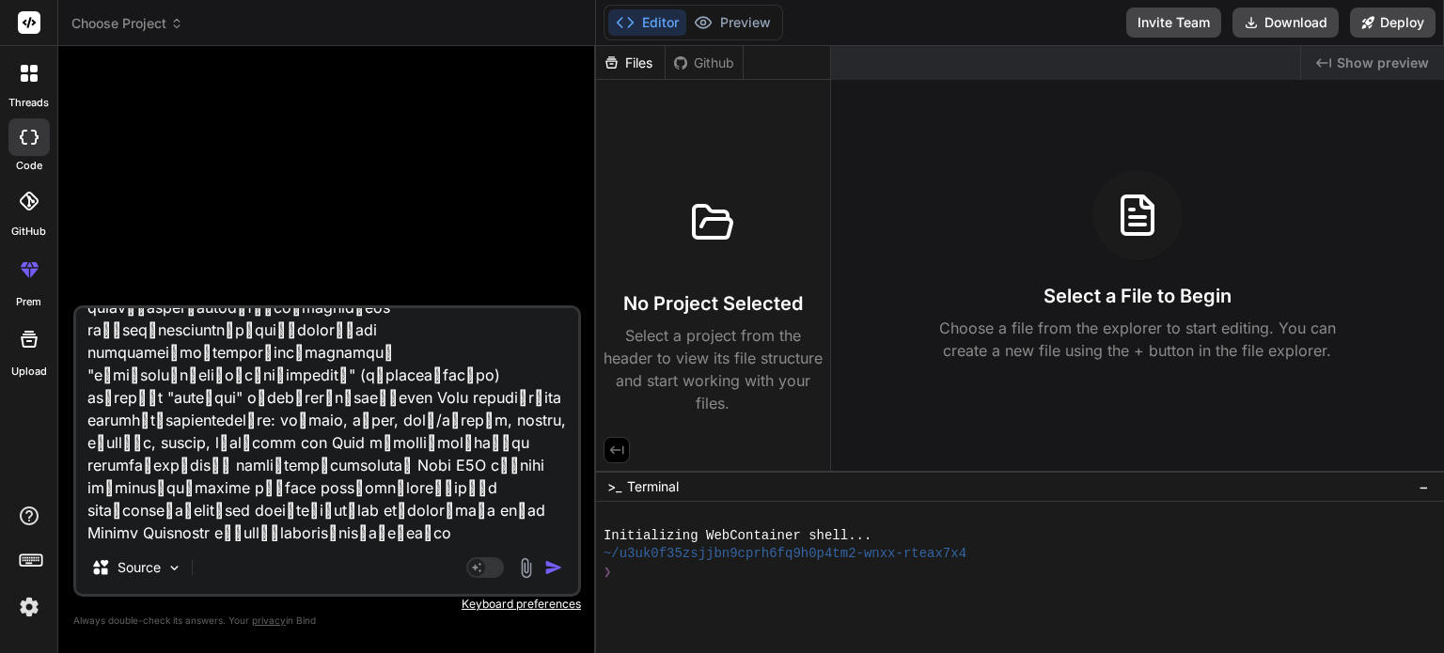
click at [556, 576] on img "button" at bounding box center [553, 567] width 19 height 19
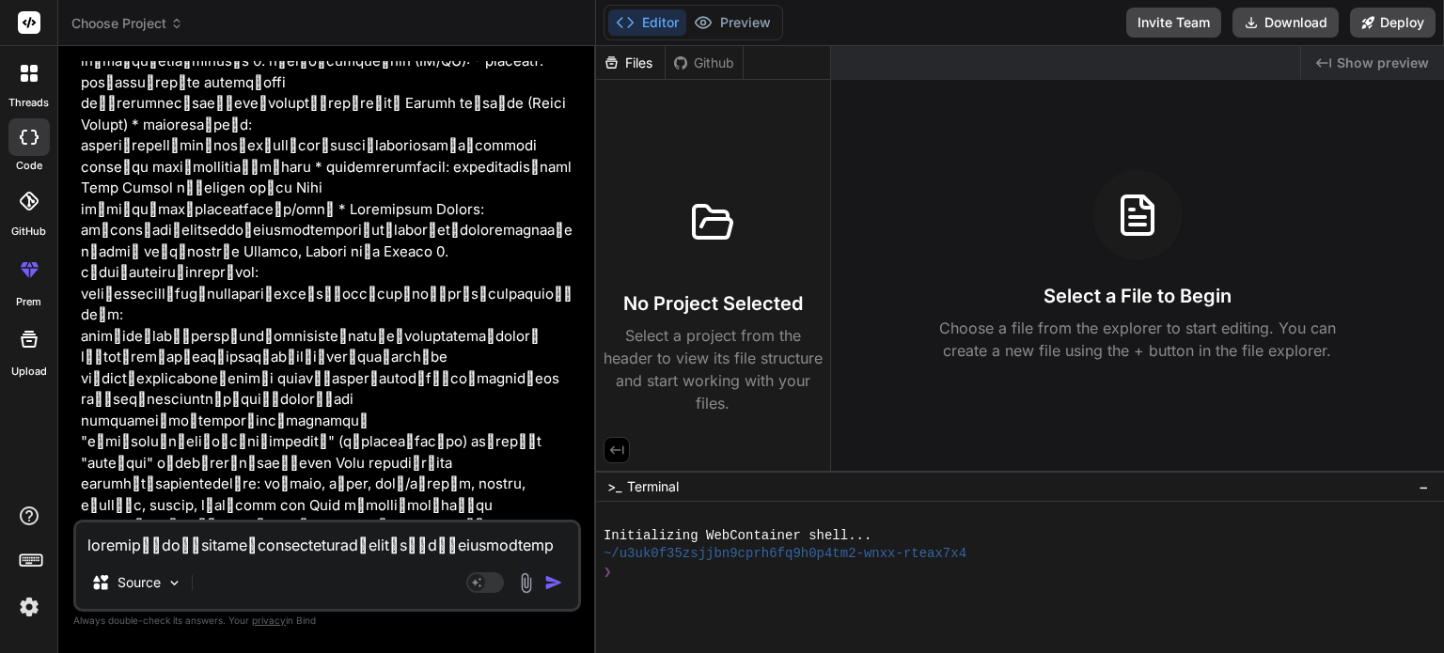
scroll to position [1152, 0]
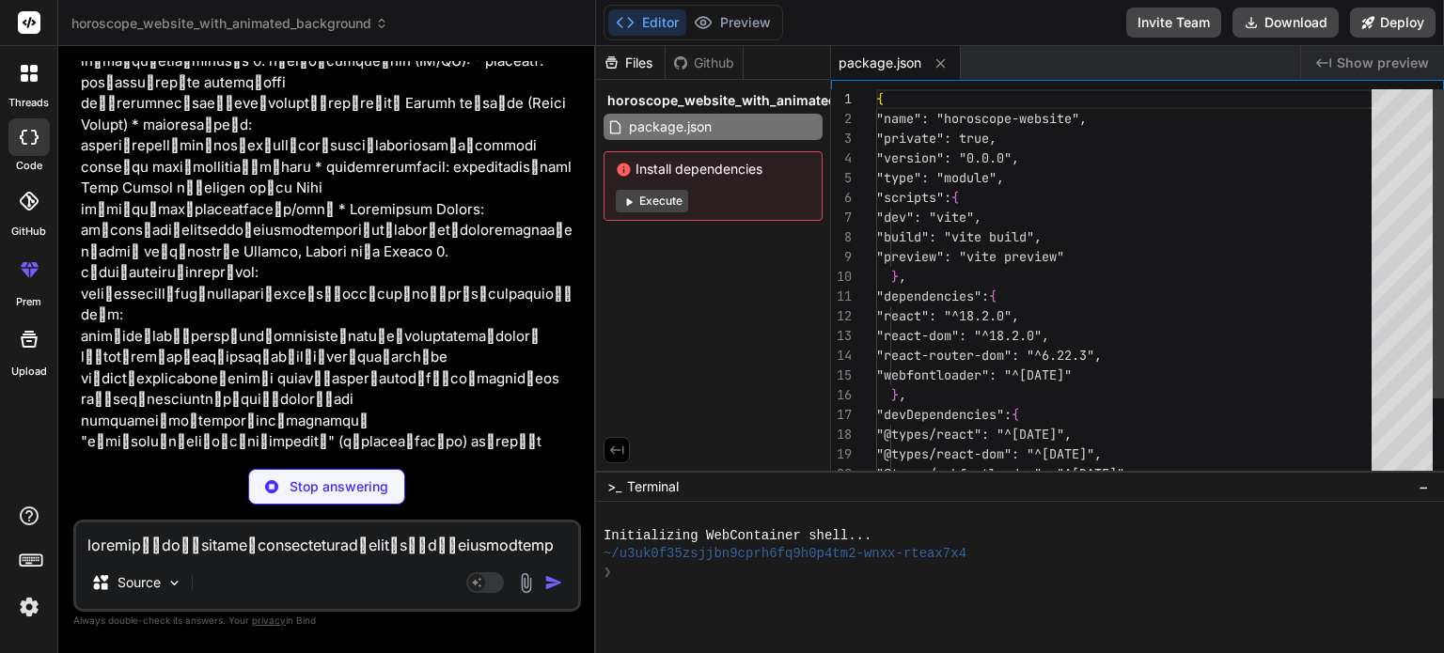
click at [666, 172] on span "Install dependencies" at bounding box center [713, 169] width 195 height 19
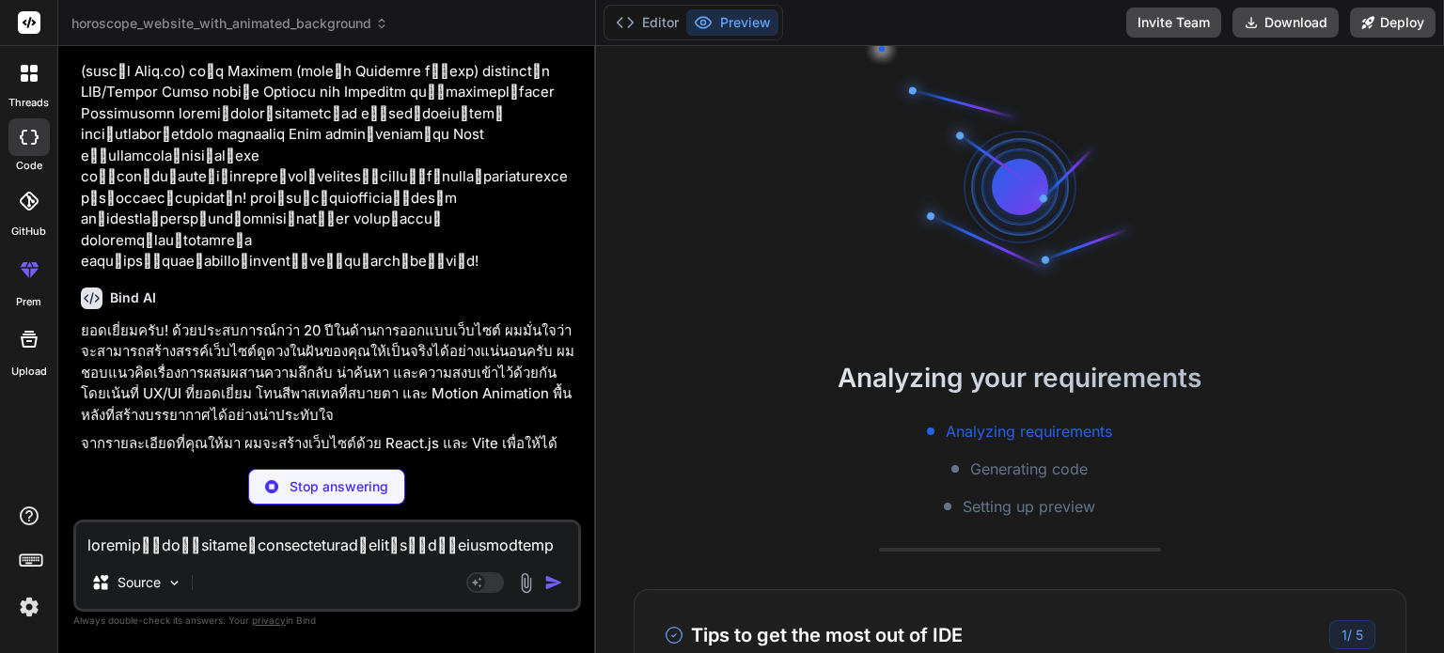
scroll to position [36, 0]
